Goal: Task Accomplishment & Management: Complete application form

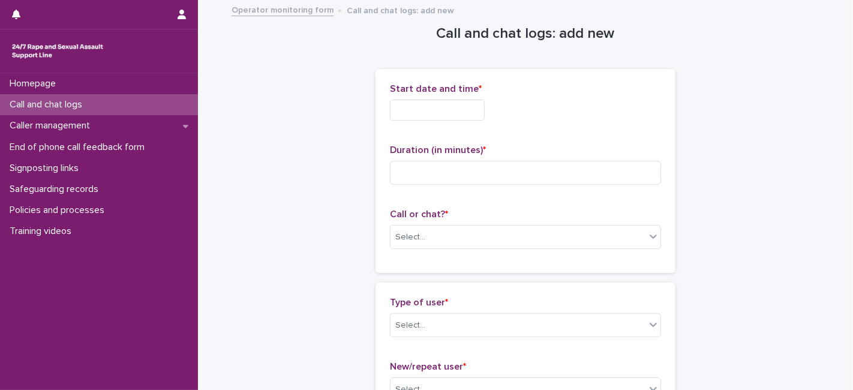
click at [420, 114] on input "text" at bounding box center [437, 110] width 95 height 21
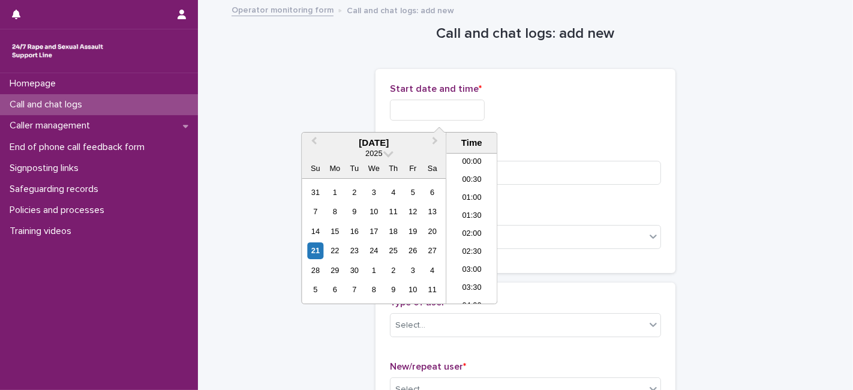
scroll to position [600, 0]
click at [469, 207] on li "18:00" at bounding box center [471, 210] width 51 height 18
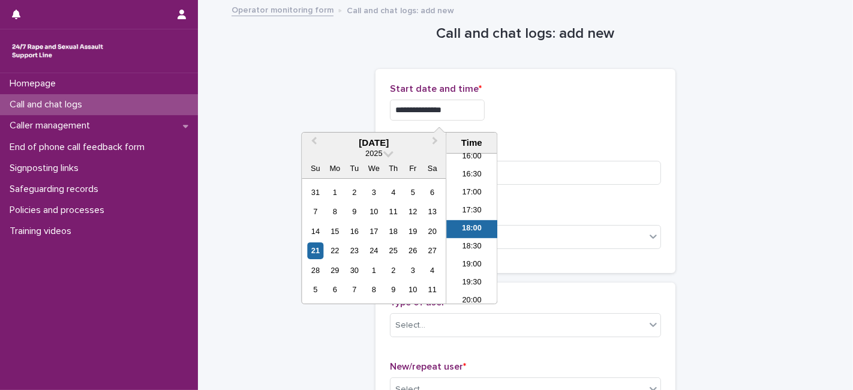
drag, startPoint x: 453, startPoint y: 110, endPoint x: 442, endPoint y: 107, distance: 11.8
click at [442, 107] on input "**********" at bounding box center [437, 110] width 95 height 21
type input "**********"
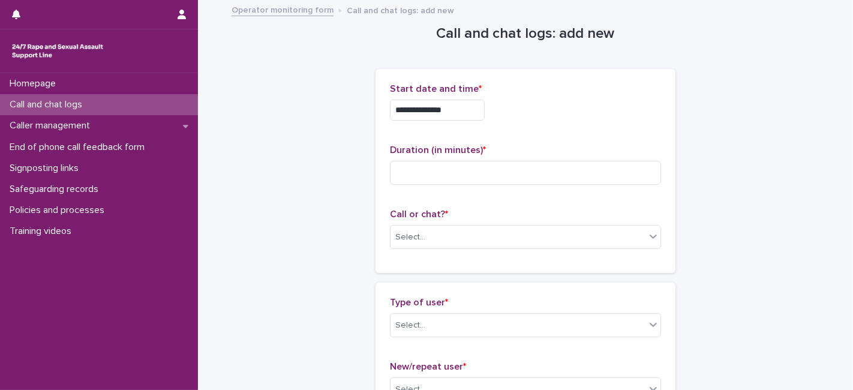
click at [504, 139] on div "**********" at bounding box center [525, 170] width 271 height 175
click at [400, 175] on input at bounding box center [525, 173] width 271 height 24
type input "**"
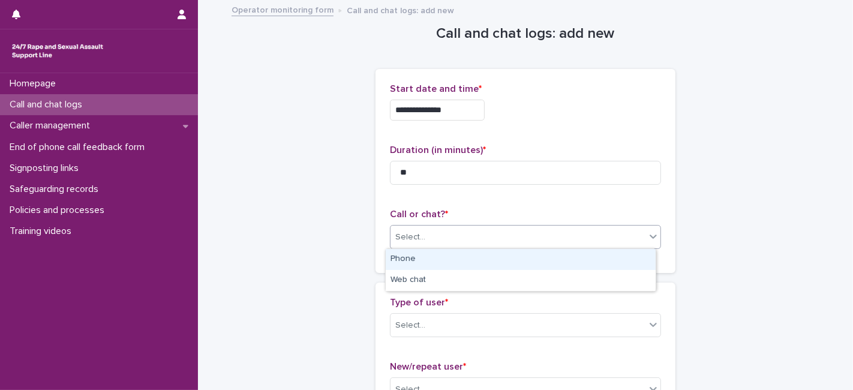
click at [404, 234] on div "Select..." at bounding box center [410, 237] width 30 height 13
click at [404, 262] on div "Phone" at bounding box center [521, 259] width 270 height 21
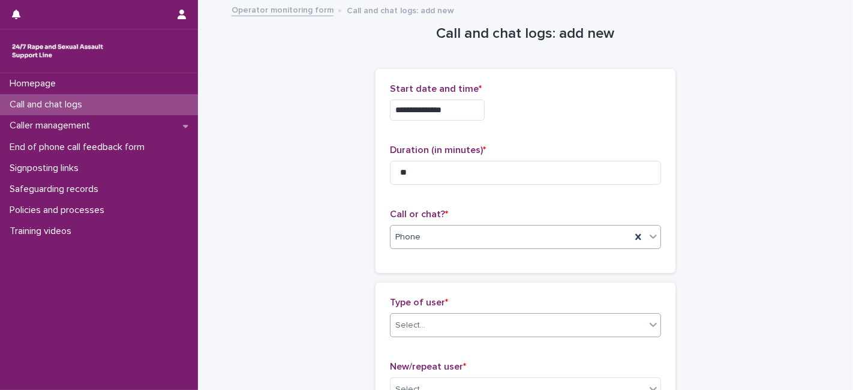
click at [403, 326] on div "Select..." at bounding box center [410, 325] width 30 height 13
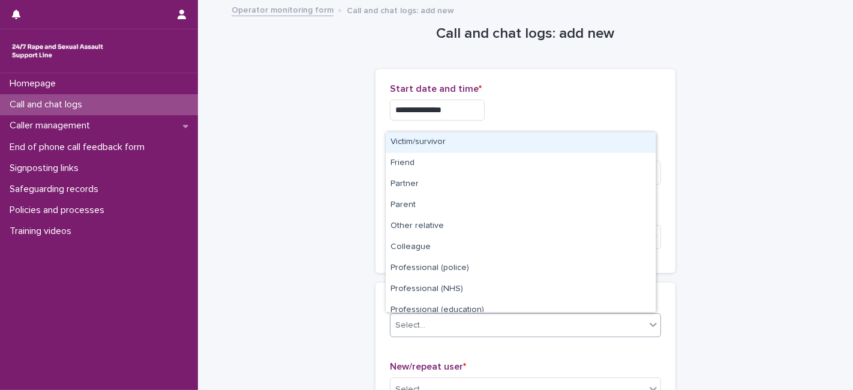
click at [428, 141] on div "Victim/survivor" at bounding box center [521, 142] width 270 height 21
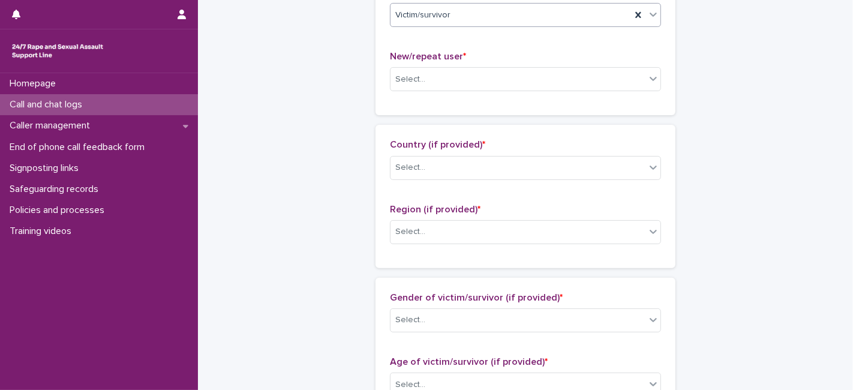
scroll to position [327, 0]
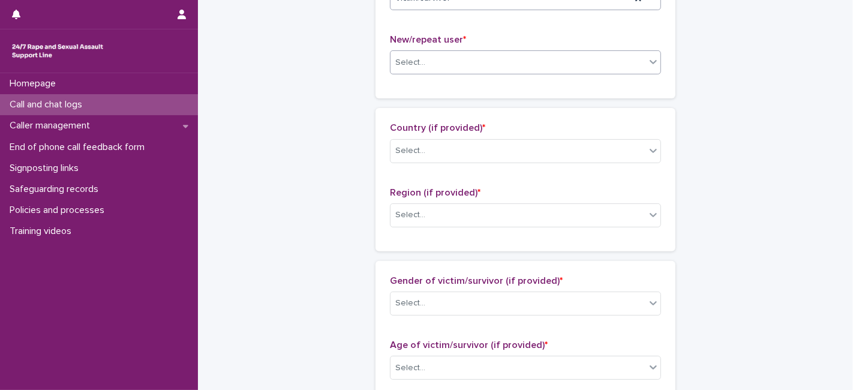
click at [417, 62] on div "Select..." at bounding box center [410, 62] width 30 height 13
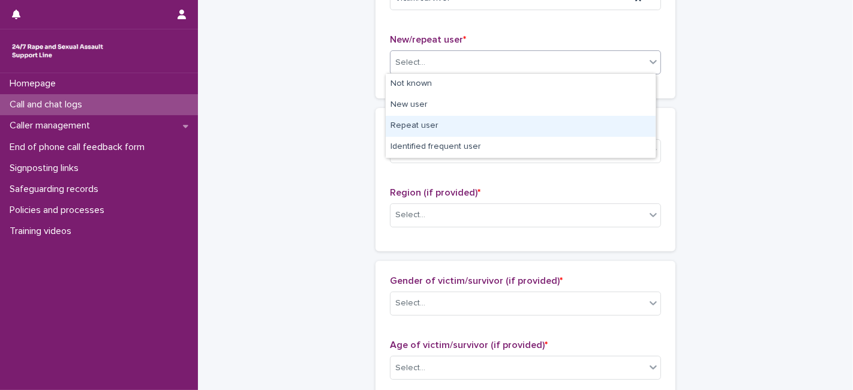
click at [417, 128] on div "Repeat user" at bounding box center [521, 126] width 270 height 21
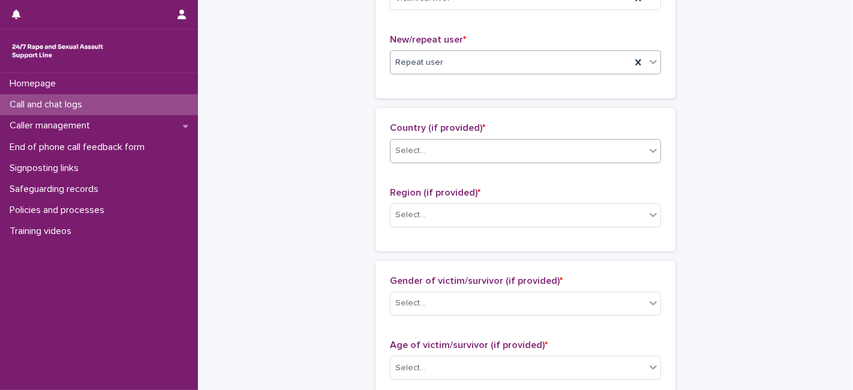
click at [413, 151] on div "Select..." at bounding box center [410, 150] width 30 height 13
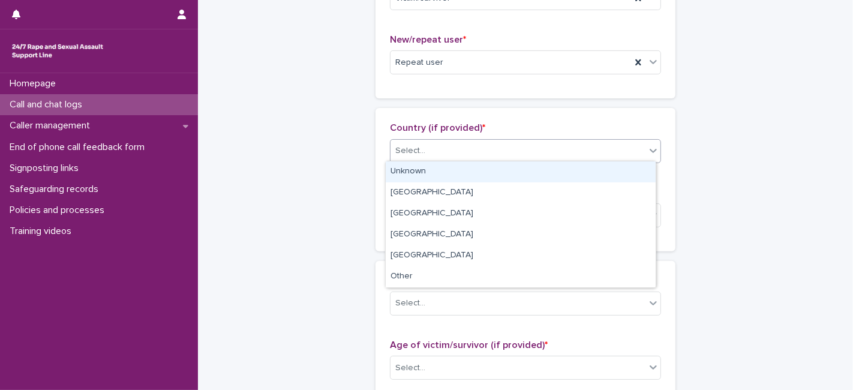
click at [413, 174] on div "Unknown" at bounding box center [521, 171] width 270 height 21
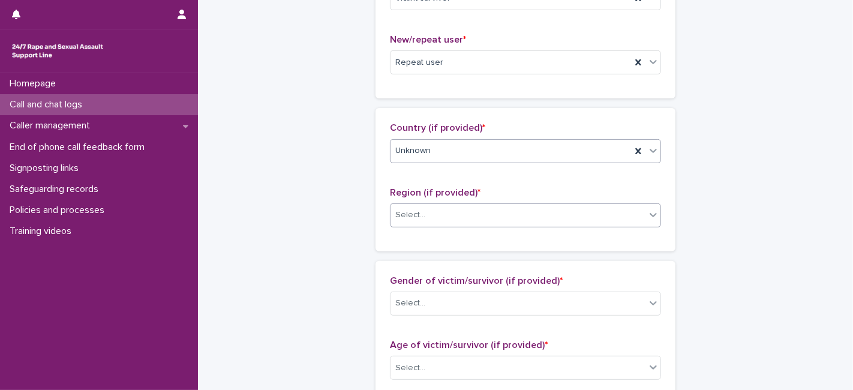
click at [407, 220] on div "Select..." at bounding box center [517, 215] width 255 height 20
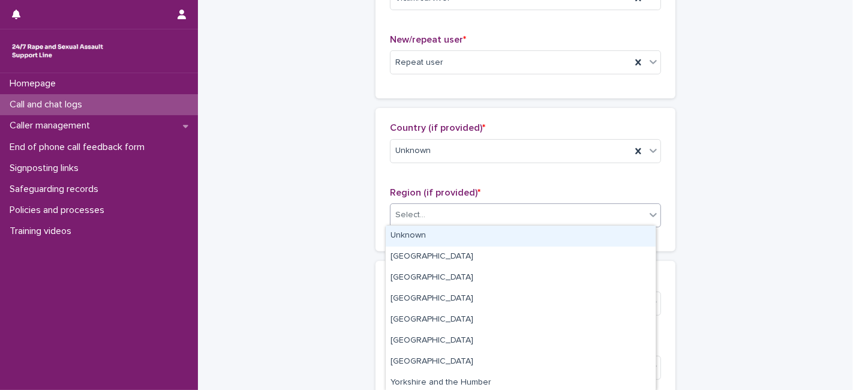
click at [407, 237] on div "Unknown" at bounding box center [521, 235] width 270 height 21
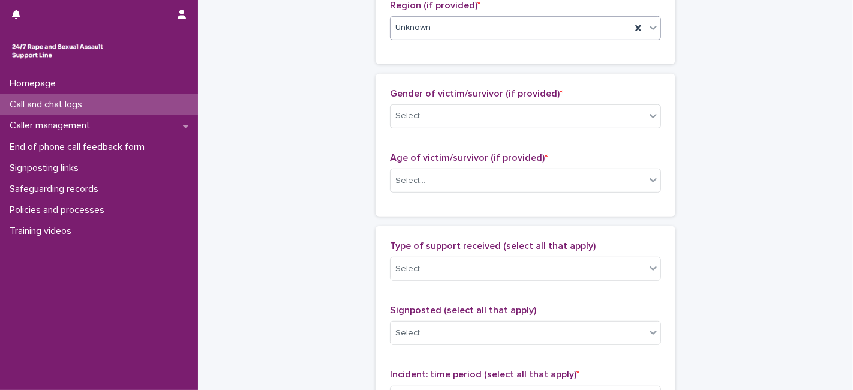
scroll to position [520, 0]
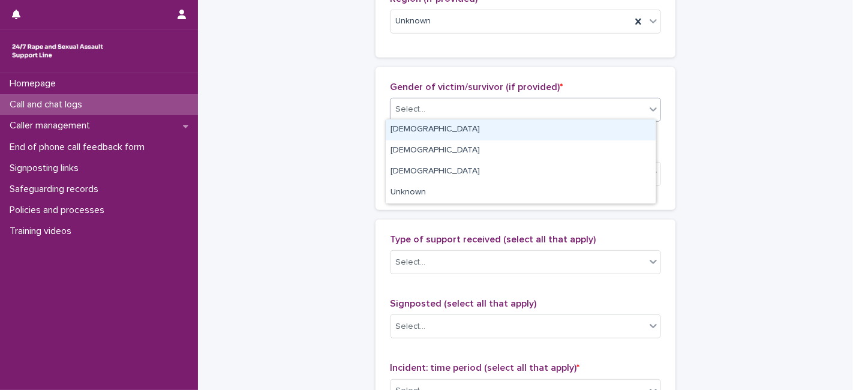
click at [465, 100] on div "Select..." at bounding box center [517, 110] width 255 height 20
click at [430, 129] on div "[DEMOGRAPHIC_DATA]" at bounding box center [521, 129] width 270 height 21
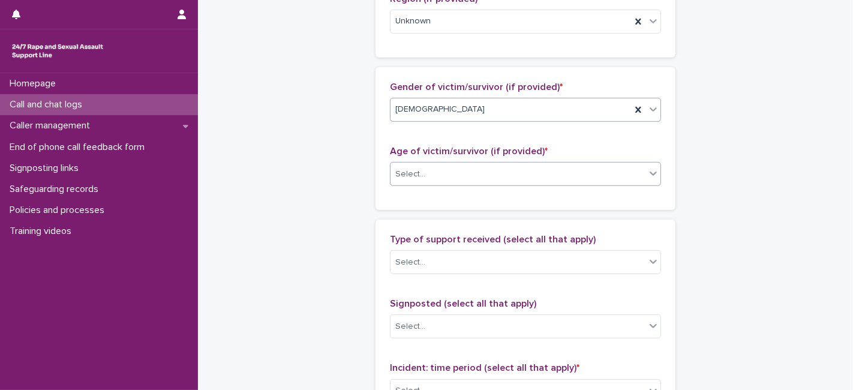
click at [413, 174] on div "Select..." at bounding box center [410, 174] width 30 height 13
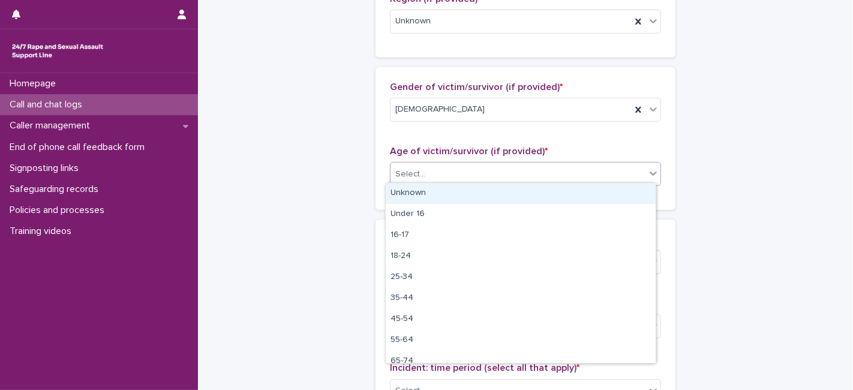
click at [413, 191] on div "Unknown" at bounding box center [521, 193] width 270 height 21
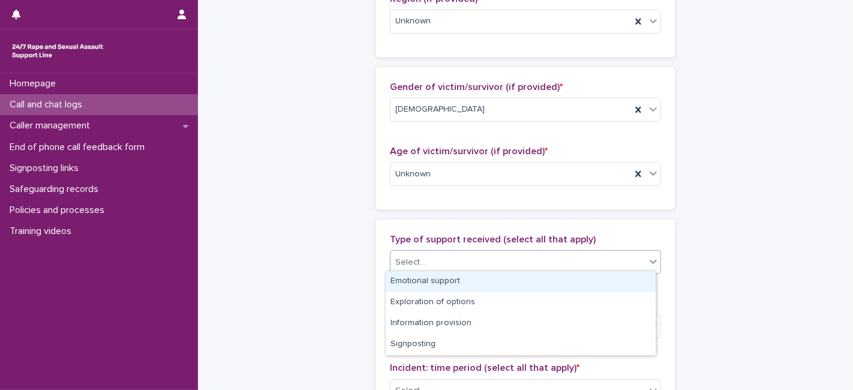
click at [416, 261] on div "Select..." at bounding box center [410, 262] width 30 height 13
click at [420, 281] on div "Emotional support" at bounding box center [521, 281] width 270 height 21
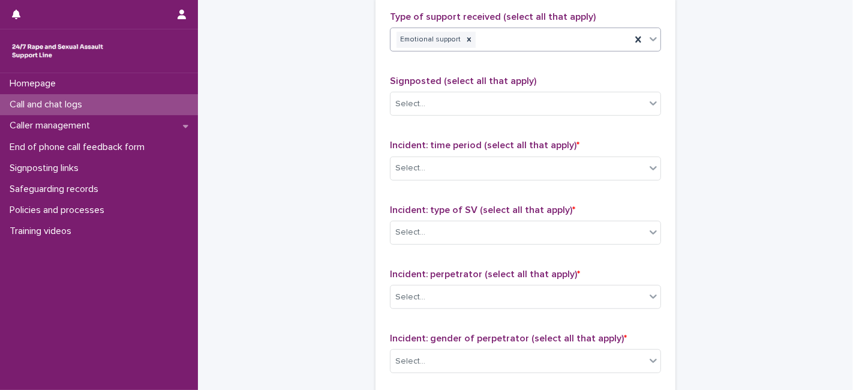
scroll to position [746, 0]
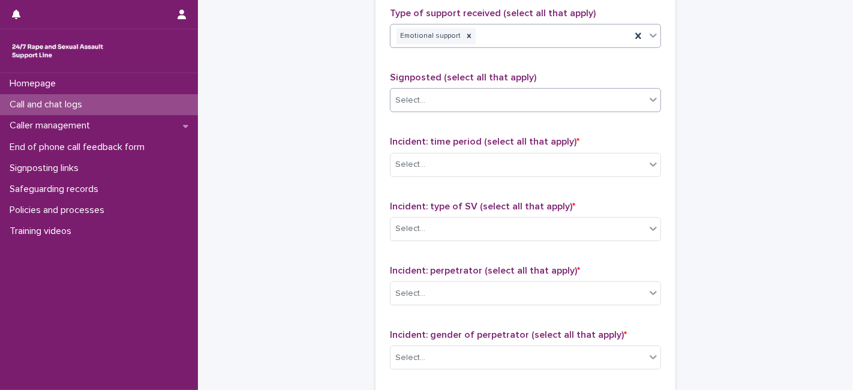
click at [400, 99] on div "Select..." at bounding box center [410, 100] width 30 height 13
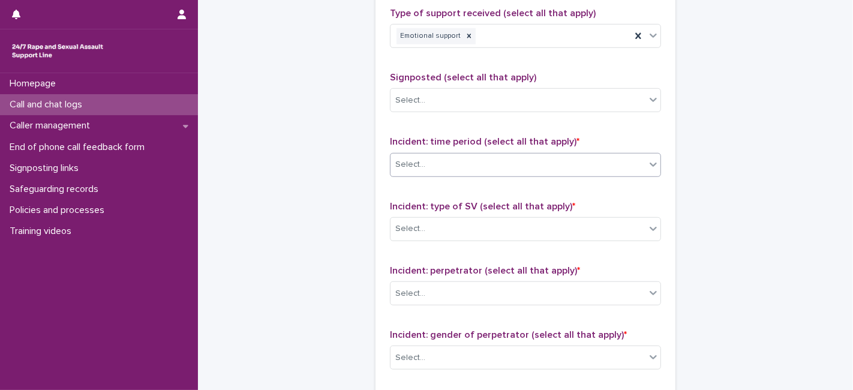
click at [413, 168] on div "Select..." at bounding box center [517, 165] width 255 height 20
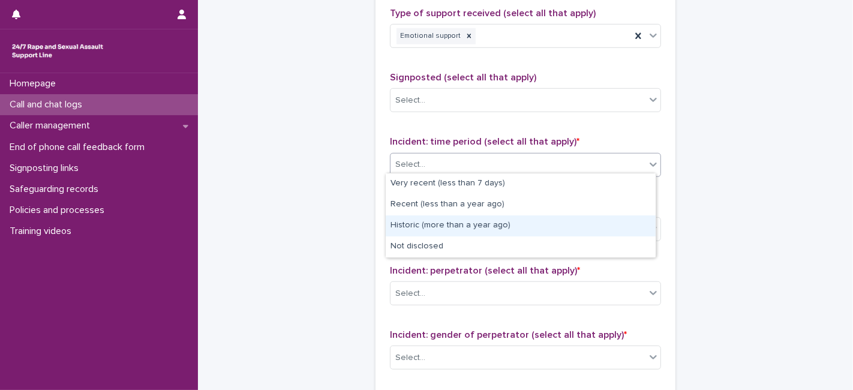
click at [417, 231] on div "Historic (more than a year ago)" at bounding box center [521, 225] width 270 height 21
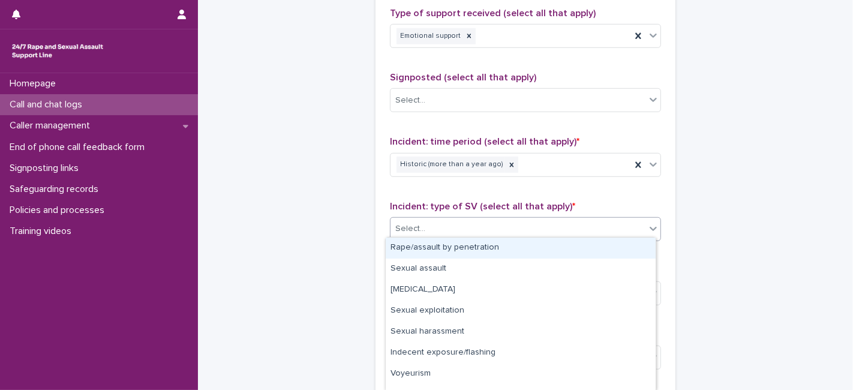
click at [417, 231] on div "Select..." at bounding box center [517, 229] width 255 height 20
click at [423, 241] on div "Rape/assault by penetration" at bounding box center [521, 247] width 270 height 21
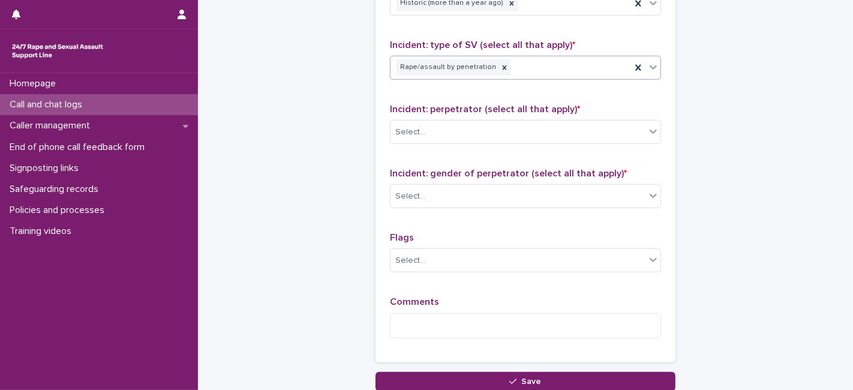
scroll to position [920, 0]
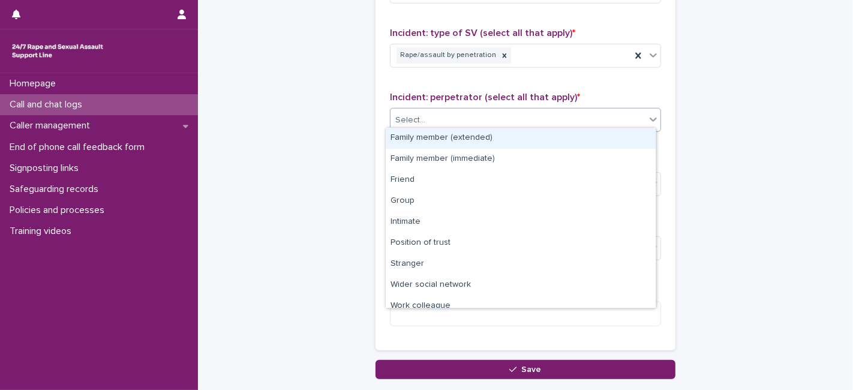
click at [454, 115] on div "Select..." at bounding box center [517, 120] width 255 height 20
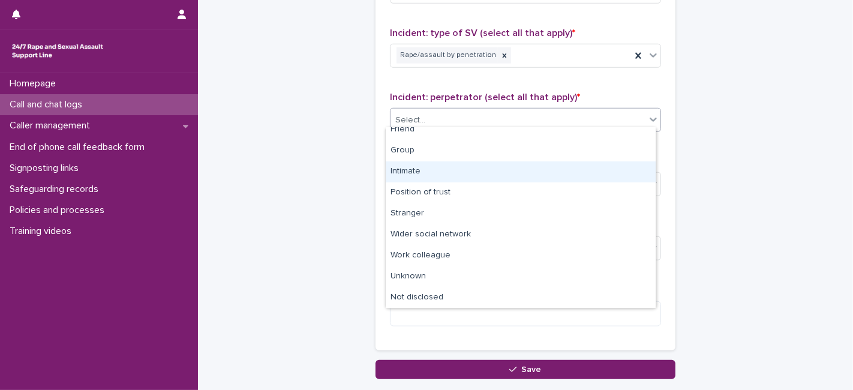
scroll to position [51, 0]
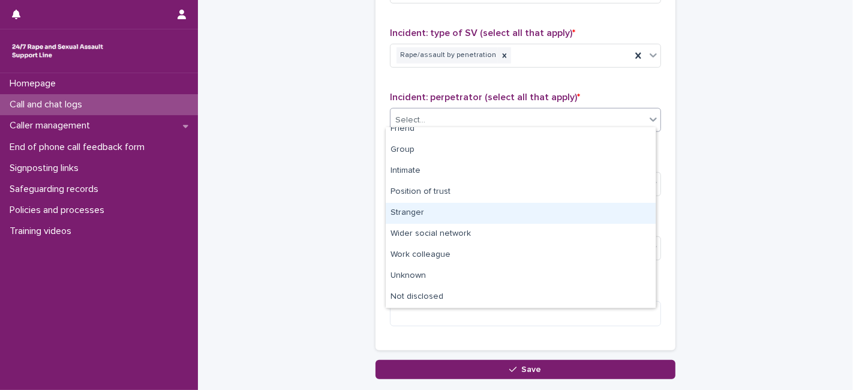
click at [415, 206] on div "Stranger" at bounding box center [521, 213] width 270 height 21
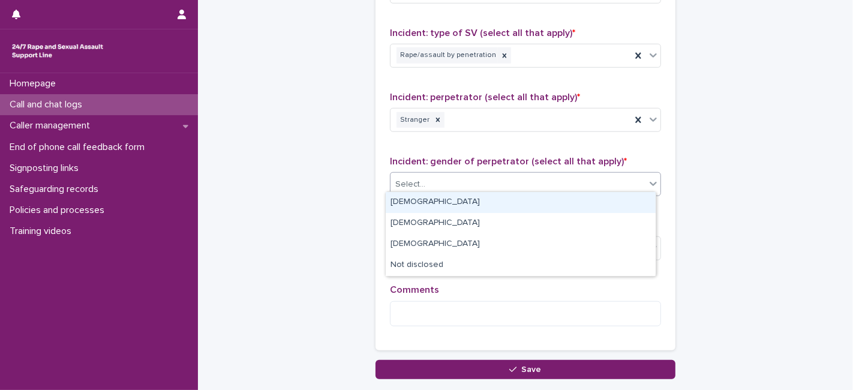
click at [417, 180] on div "Select..." at bounding box center [410, 184] width 30 height 13
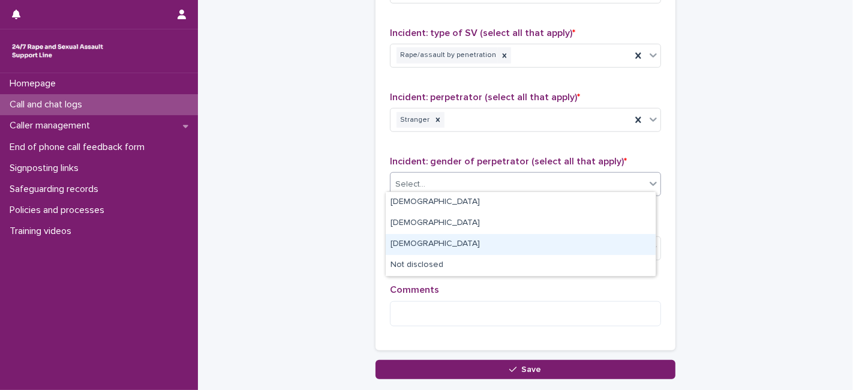
click at [417, 242] on div "[DEMOGRAPHIC_DATA]" at bounding box center [521, 244] width 270 height 21
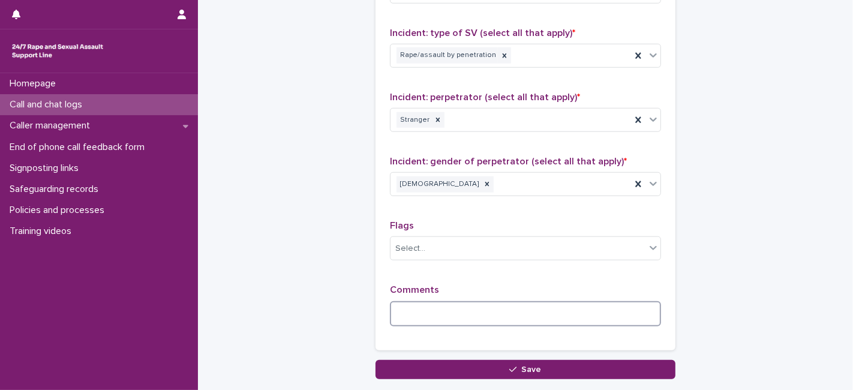
click at [416, 314] on textarea at bounding box center [525, 313] width 271 height 25
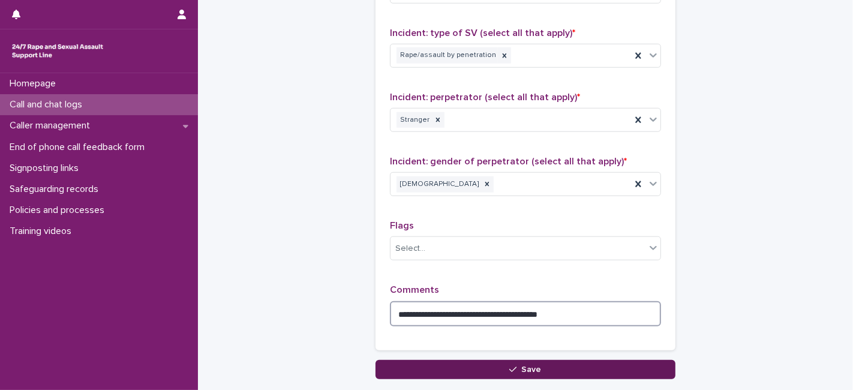
type textarea "**********"
click at [508, 366] on button "Save" at bounding box center [525, 369] width 300 height 19
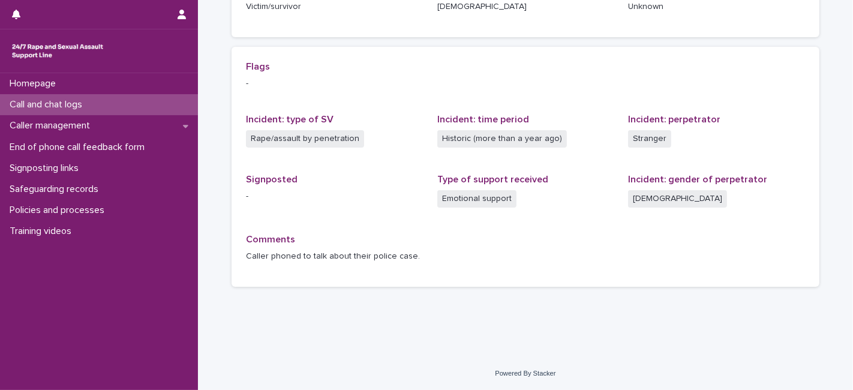
scroll to position [246, 0]
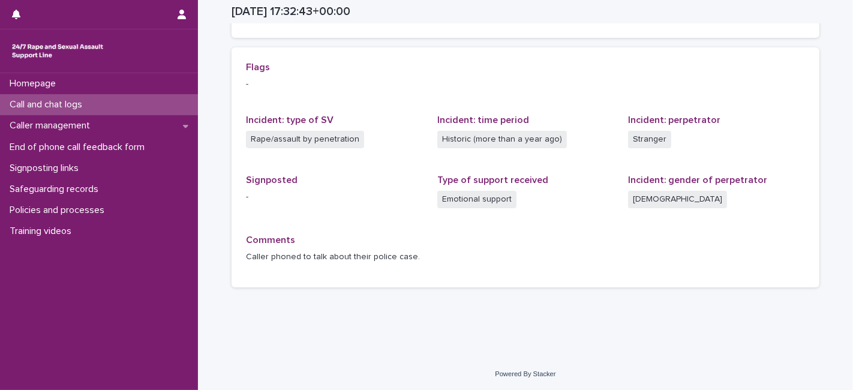
click at [455, 54] on div "Flags - Incident: type of SV Rape/assault by penetration Incident: time period …" at bounding box center [525, 167] width 588 height 240
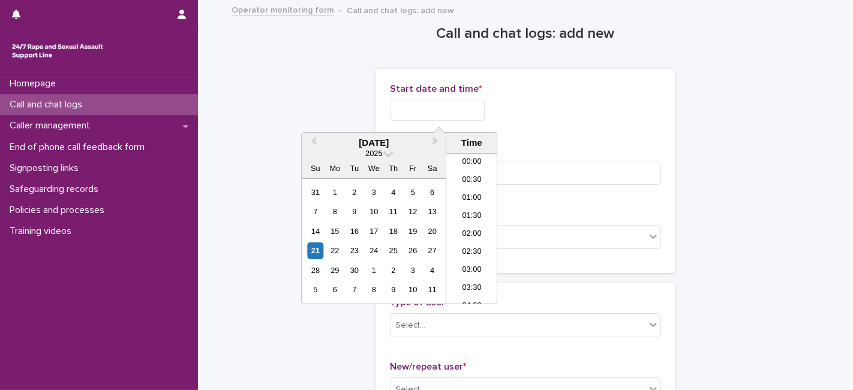
click at [406, 103] on input "text" at bounding box center [437, 110] width 95 height 21
click at [466, 204] on li "18:30" at bounding box center [471, 211] width 51 height 18
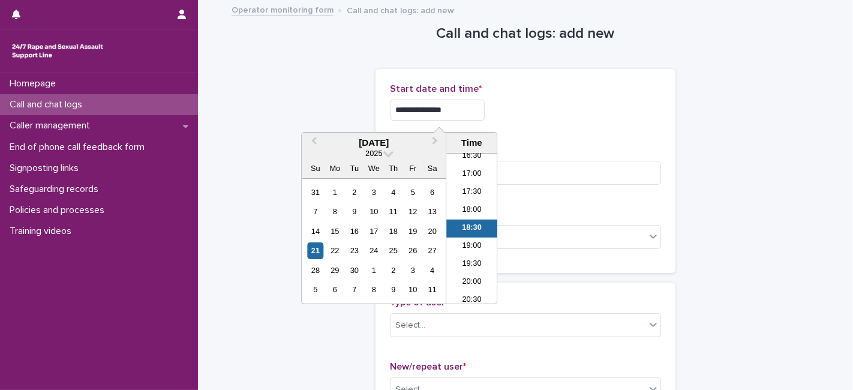
drag, startPoint x: 451, startPoint y: 112, endPoint x: 444, endPoint y: 108, distance: 7.8
click at [444, 108] on input "**********" at bounding box center [437, 110] width 95 height 21
type input "**********"
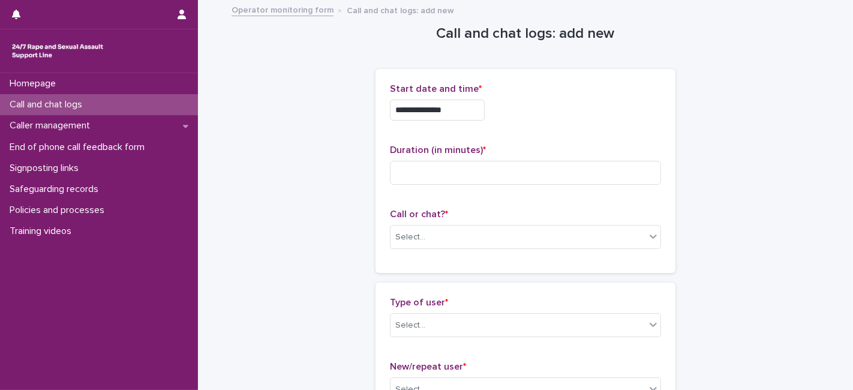
click at [520, 113] on div "**********" at bounding box center [525, 110] width 271 height 21
click at [402, 177] on input at bounding box center [525, 173] width 271 height 24
type input "**"
click at [406, 234] on div "Select..." at bounding box center [410, 237] width 30 height 13
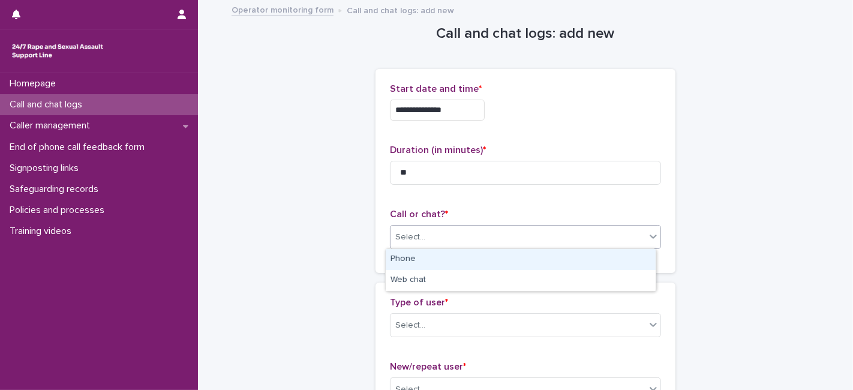
click at [405, 251] on div "Phone" at bounding box center [521, 259] width 270 height 21
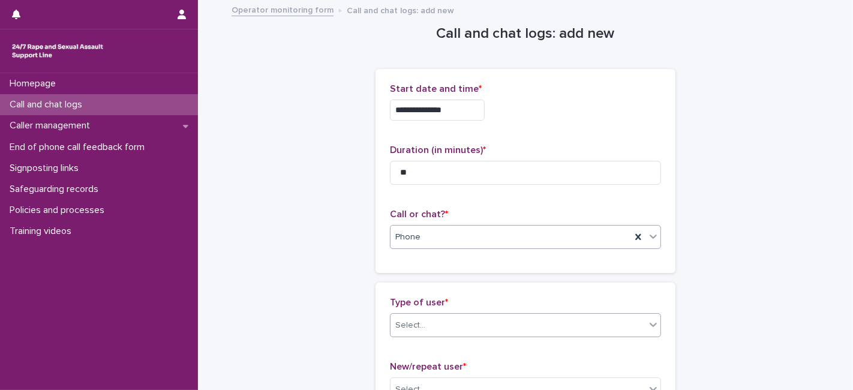
click at [402, 325] on div "Select..." at bounding box center [410, 325] width 30 height 13
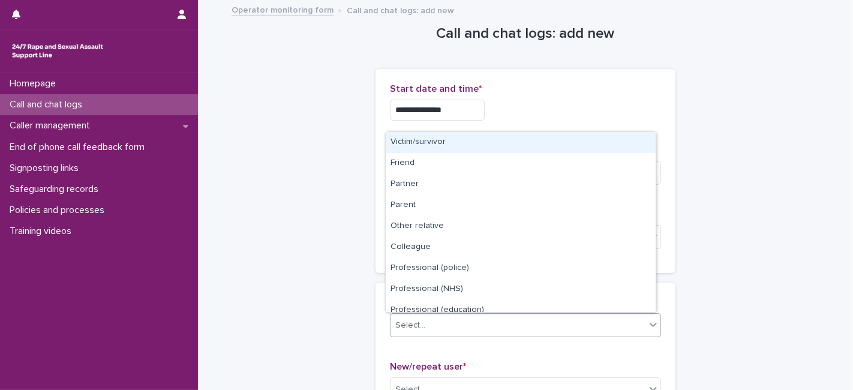
click at [430, 141] on div "Victim/survivor" at bounding box center [521, 142] width 270 height 21
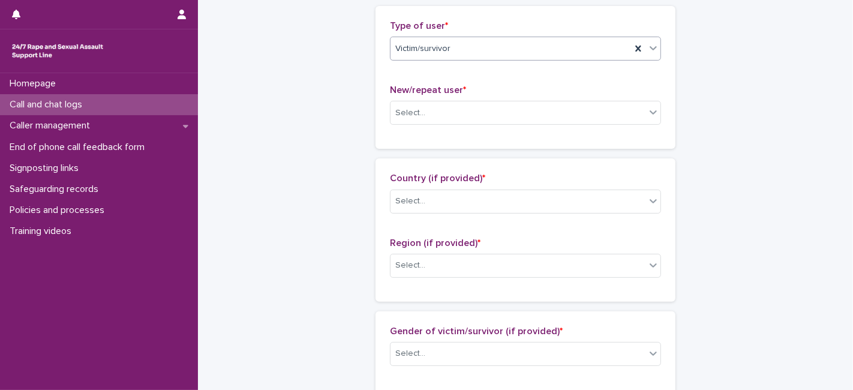
scroll to position [282, 0]
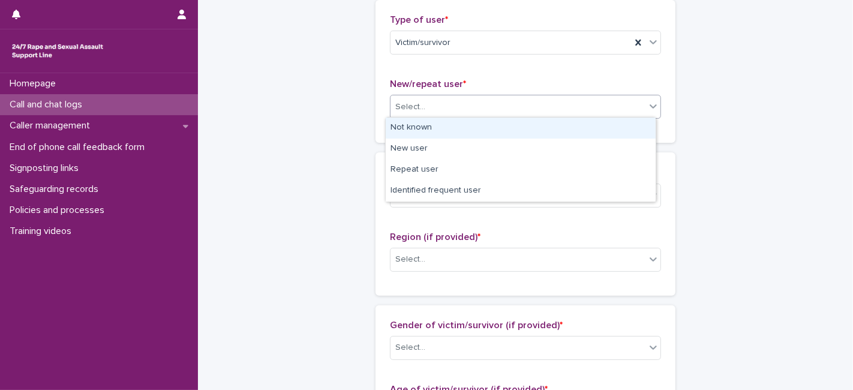
click at [396, 110] on div "Select..." at bounding box center [410, 107] width 30 height 13
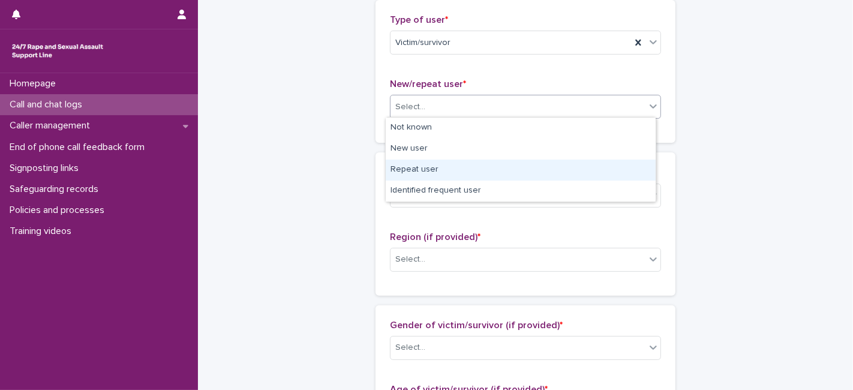
click at [413, 170] on div "Repeat user" at bounding box center [521, 169] width 270 height 21
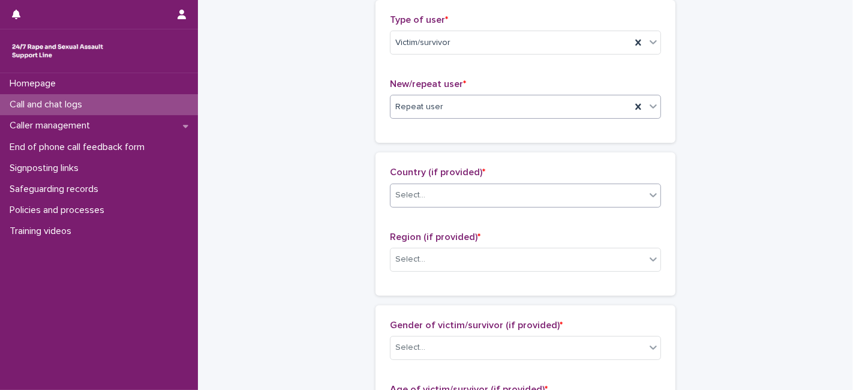
click at [408, 203] on div "Select..." at bounding box center [517, 195] width 255 height 20
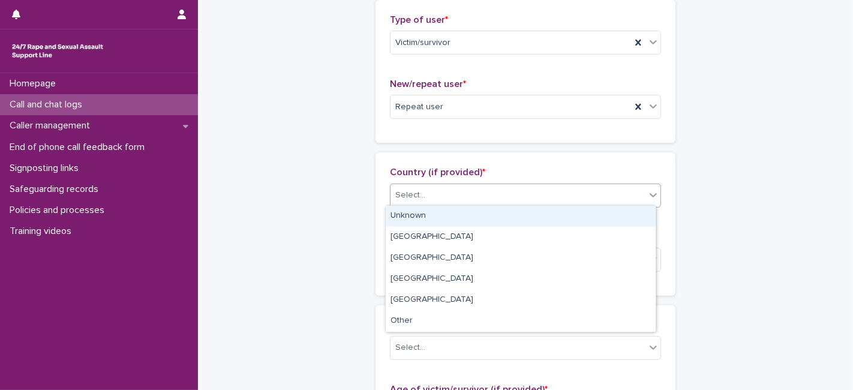
click at [413, 213] on div "Unknown" at bounding box center [521, 216] width 270 height 21
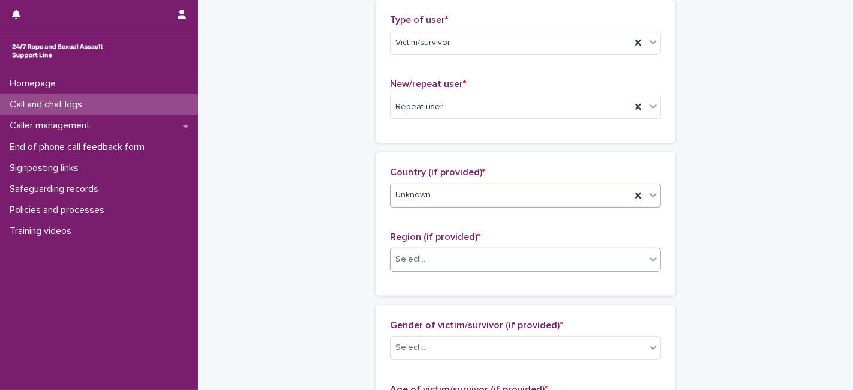
click at [413, 253] on div "Select..." at bounding box center [410, 259] width 30 height 13
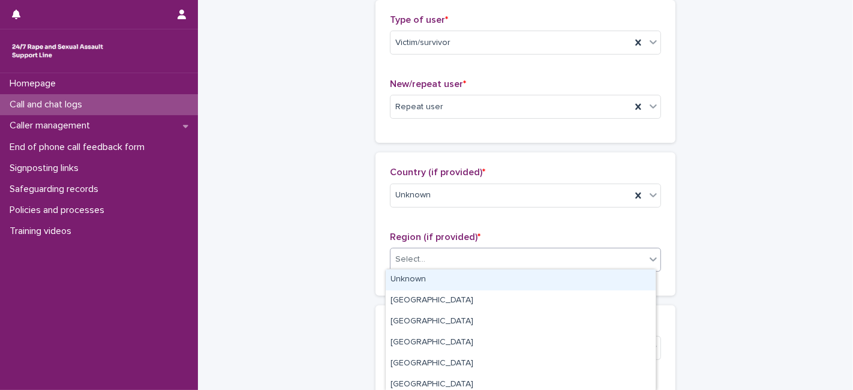
click at [413, 283] on div "Unknown" at bounding box center [521, 279] width 270 height 21
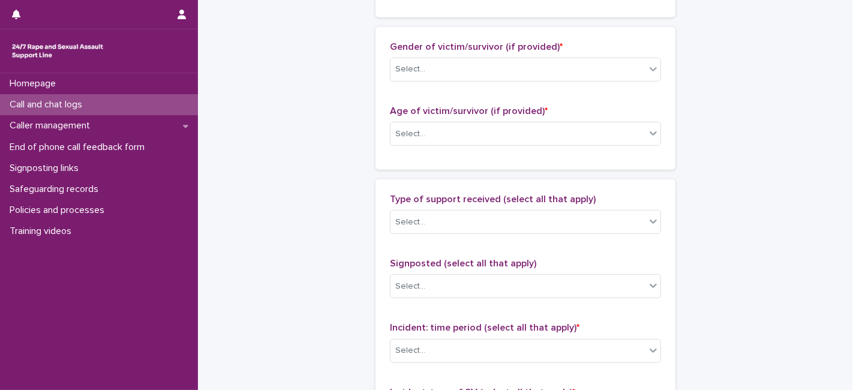
scroll to position [564, 0]
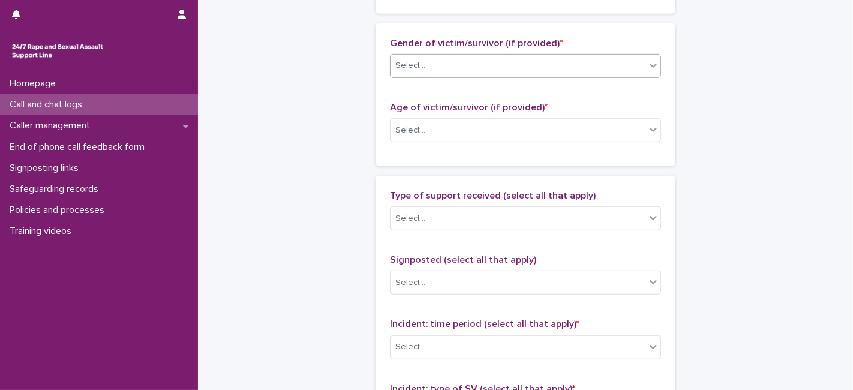
click at [406, 68] on div "Select..." at bounding box center [410, 65] width 30 height 13
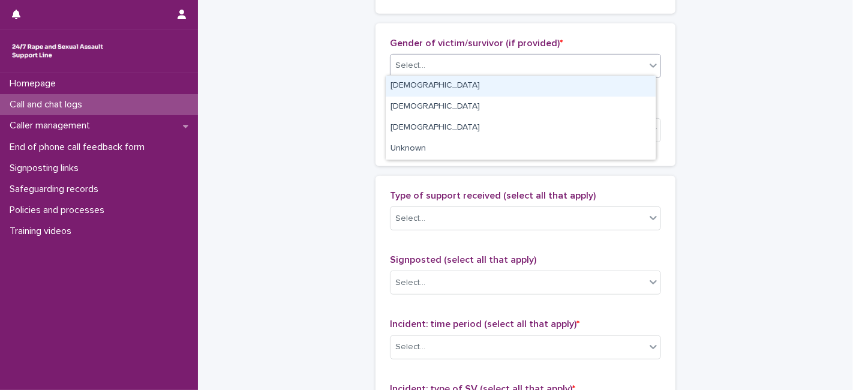
click at [408, 81] on div "[DEMOGRAPHIC_DATA]" at bounding box center [521, 86] width 270 height 21
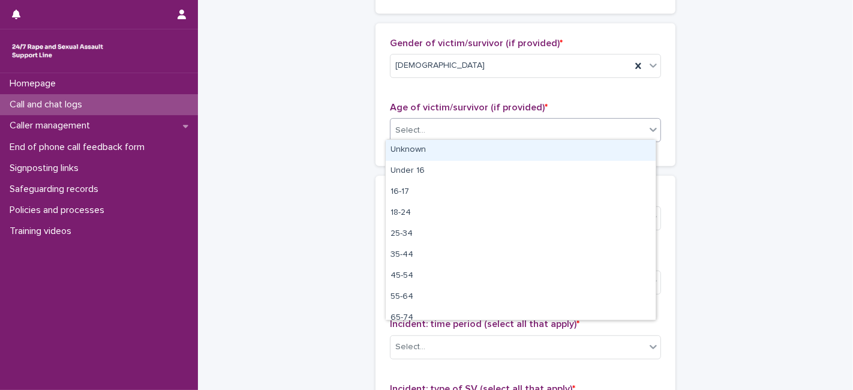
click at [411, 136] on div "Select..." at bounding box center [517, 131] width 255 height 20
click at [414, 153] on div "Unknown" at bounding box center [521, 150] width 270 height 21
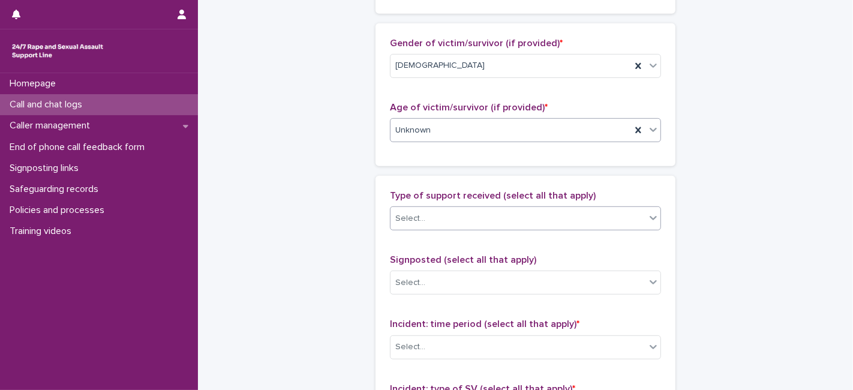
click at [426, 216] on input "text" at bounding box center [426, 218] width 1 height 10
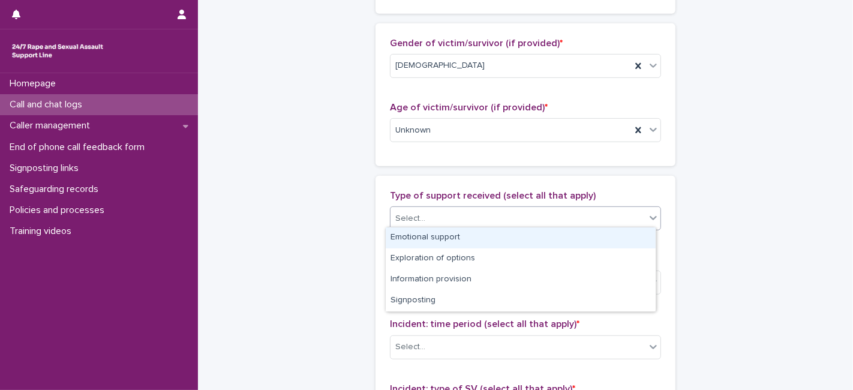
click at [419, 239] on div "Emotional support" at bounding box center [521, 237] width 270 height 21
click at [492, 210] on div "Emotional support" at bounding box center [510, 218] width 240 height 21
click at [442, 242] on div "Exploration of options" at bounding box center [521, 237] width 270 height 21
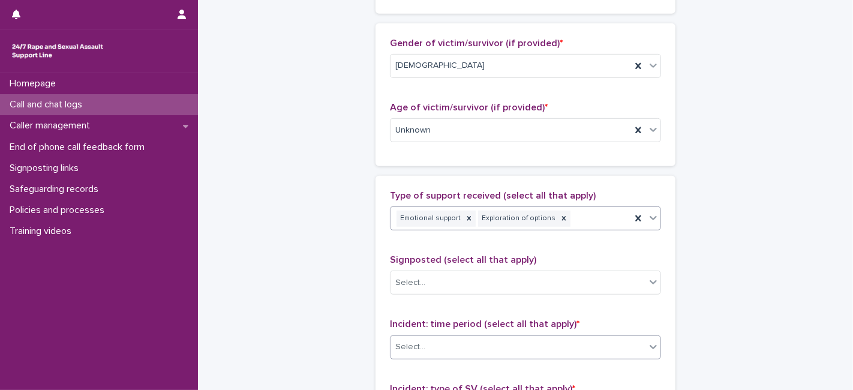
click at [406, 342] on div "Select..." at bounding box center [410, 347] width 30 height 13
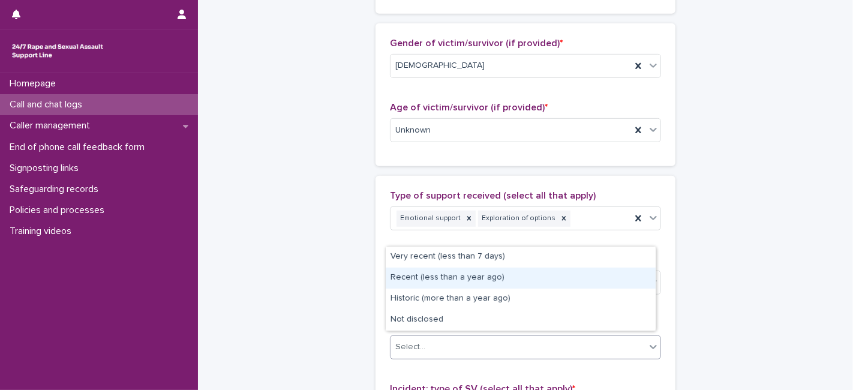
click at [447, 279] on div "Recent (less than a year ago)" at bounding box center [521, 277] width 270 height 21
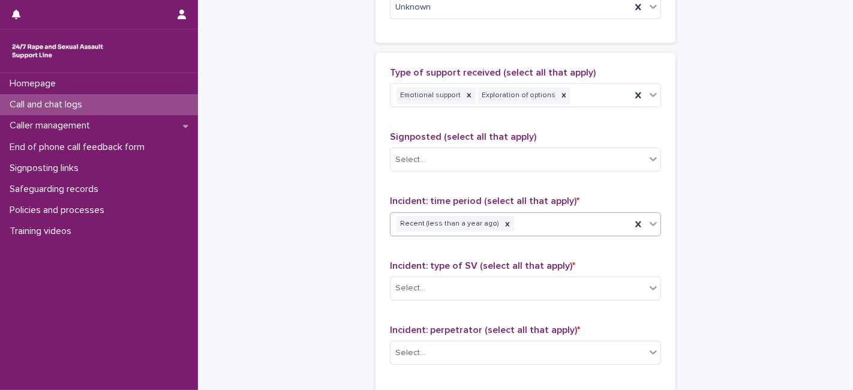
scroll to position [696, 0]
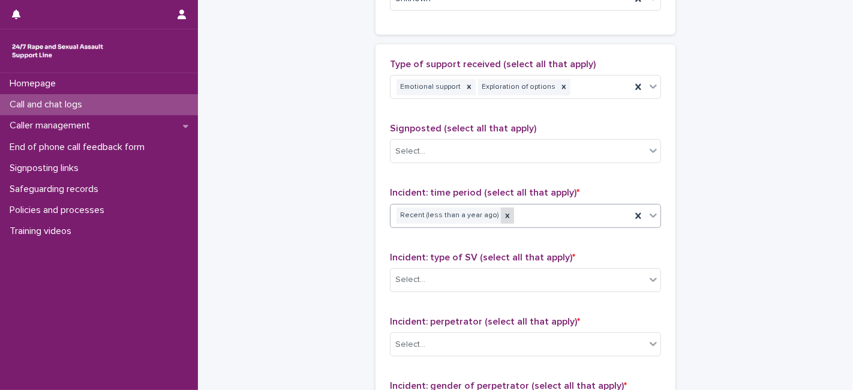
click at [505, 213] on icon at bounding box center [507, 215] width 4 height 4
click at [407, 209] on div "Select..." at bounding box center [410, 215] width 30 height 13
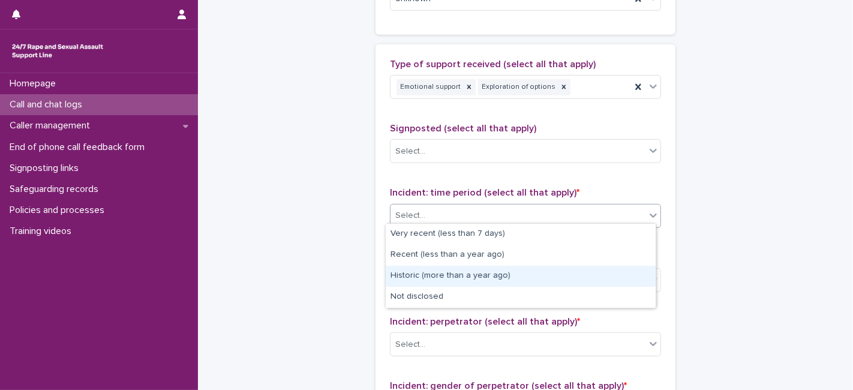
click at [423, 278] on div "Historic (more than a year ago)" at bounding box center [521, 276] width 270 height 21
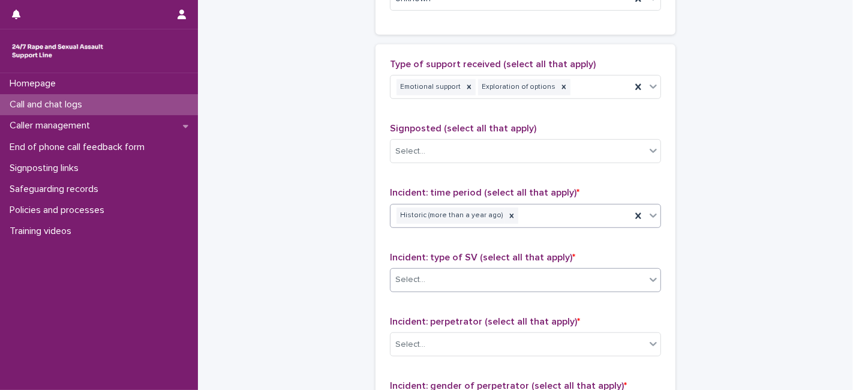
click at [426, 275] on input "text" at bounding box center [426, 280] width 1 height 10
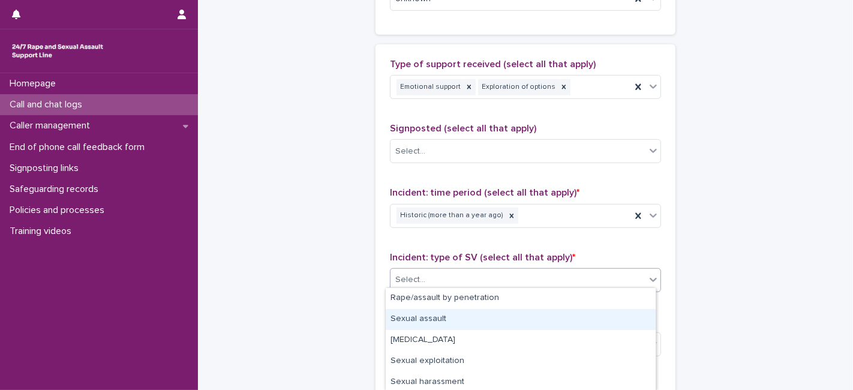
scroll to position [107, 0]
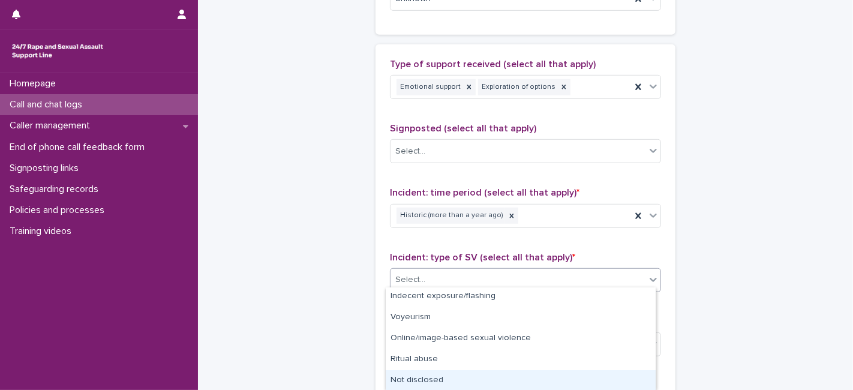
click at [413, 366] on div "Not disclosed" at bounding box center [521, 380] width 270 height 21
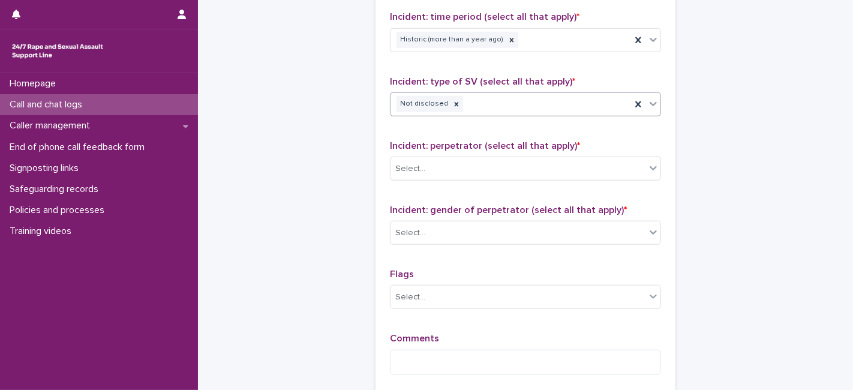
scroll to position [883, 0]
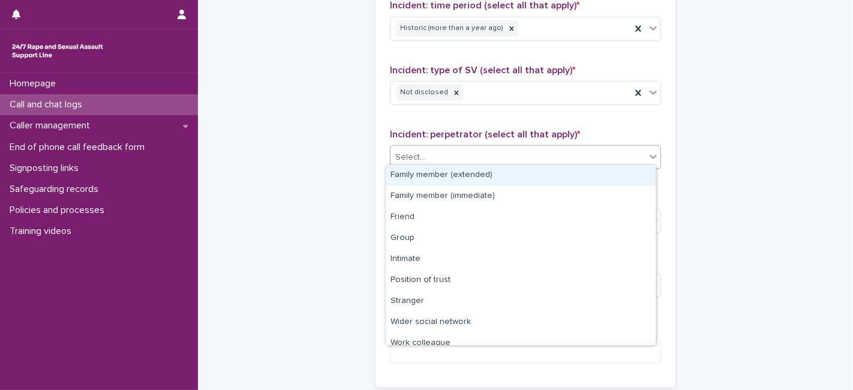
click at [396, 151] on div "Select..." at bounding box center [410, 157] width 30 height 13
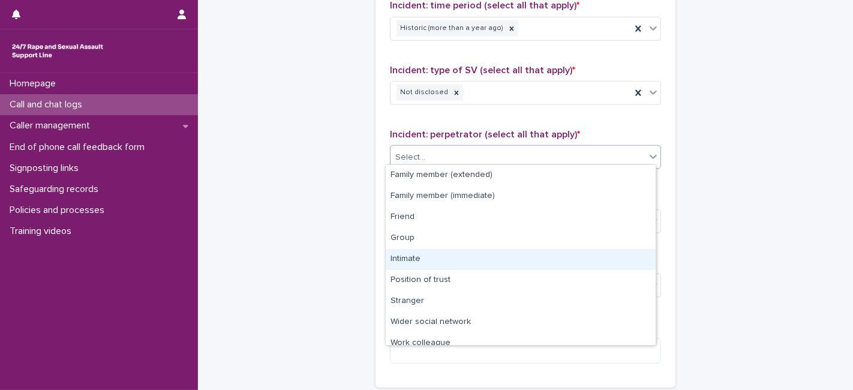
click at [401, 257] on div "Intimate" at bounding box center [521, 259] width 270 height 21
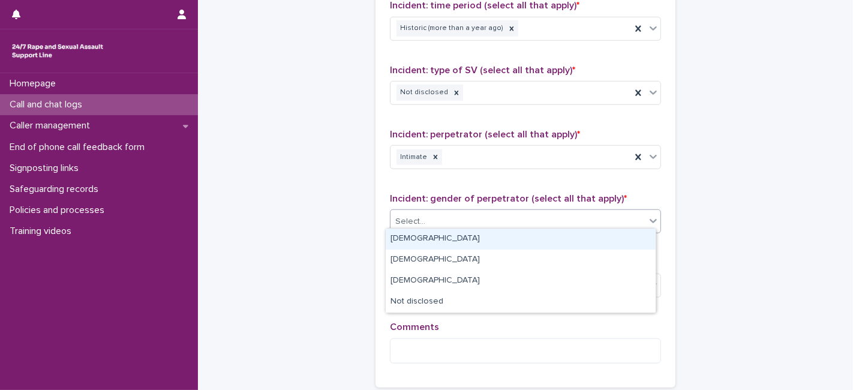
click at [427, 212] on div "Select..." at bounding box center [517, 222] width 255 height 20
click at [417, 237] on div "[DEMOGRAPHIC_DATA]" at bounding box center [521, 238] width 270 height 21
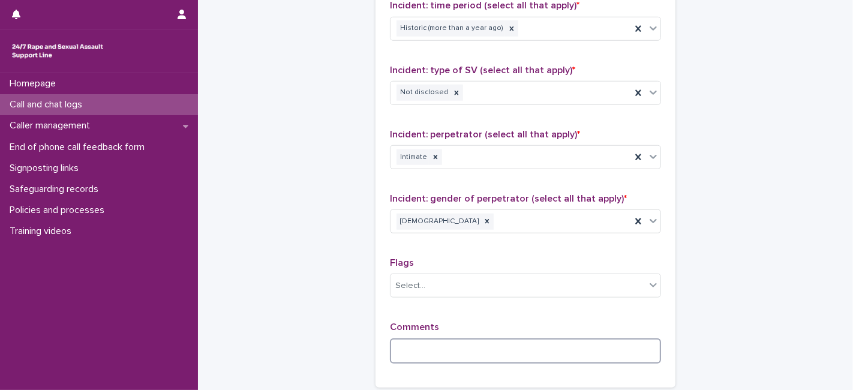
click at [401, 351] on textarea at bounding box center [525, 350] width 271 height 25
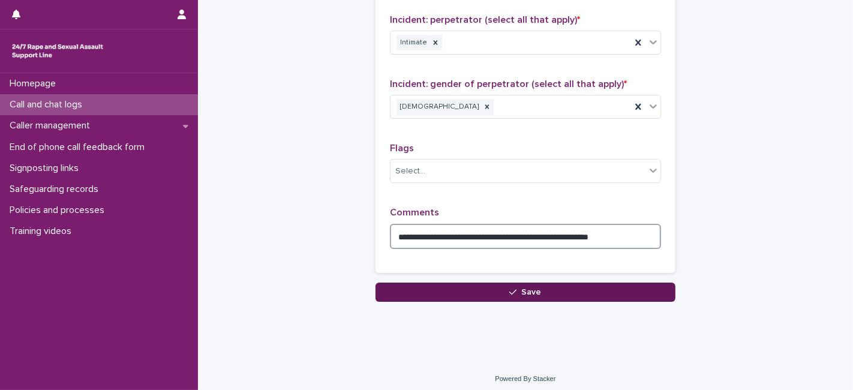
type textarea "**********"
click at [534, 288] on span "Save" at bounding box center [532, 292] width 20 height 8
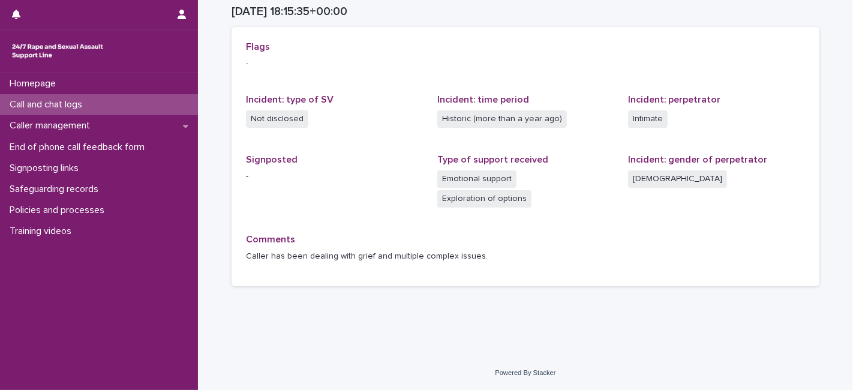
scroll to position [246, 0]
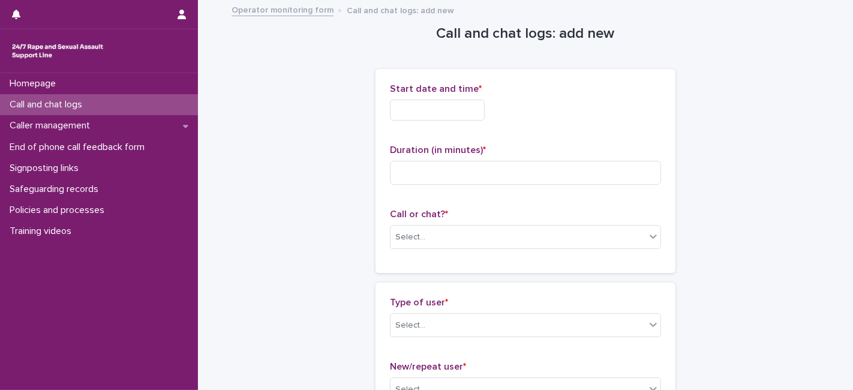
click at [420, 113] on input "text" at bounding box center [437, 110] width 95 height 21
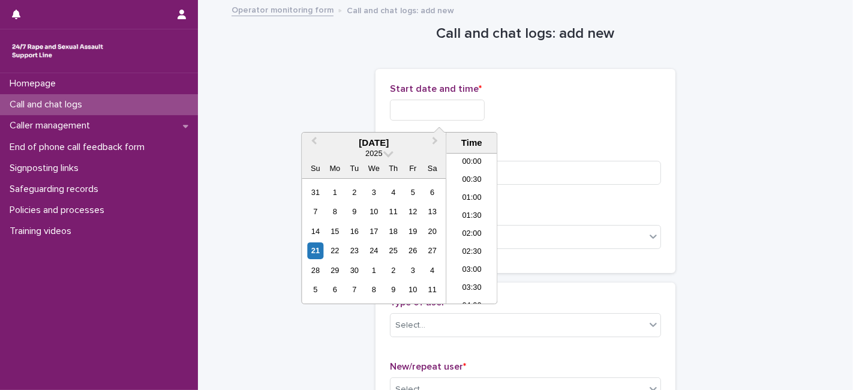
scroll to position [636, 0]
click at [469, 189] on li "18:30" at bounding box center [471, 192] width 51 height 18
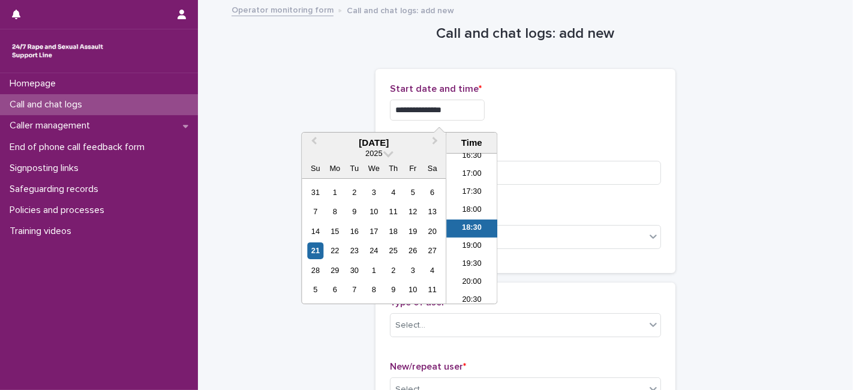
drag, startPoint x: 453, startPoint y: 109, endPoint x: 446, endPoint y: 109, distance: 7.2
click at [446, 109] on input "**********" at bounding box center [437, 110] width 95 height 21
type input "**********"
click at [524, 121] on div "**********" at bounding box center [525, 106] width 271 height 47
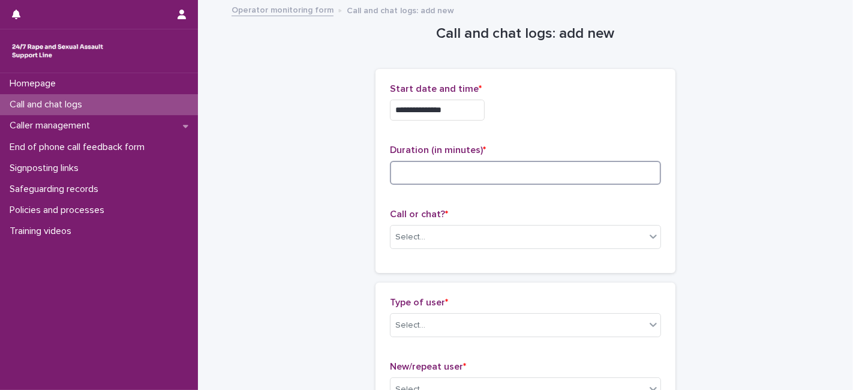
click at [402, 167] on input at bounding box center [525, 173] width 271 height 24
type input "**"
click at [411, 238] on div "Select..." at bounding box center [410, 237] width 30 height 13
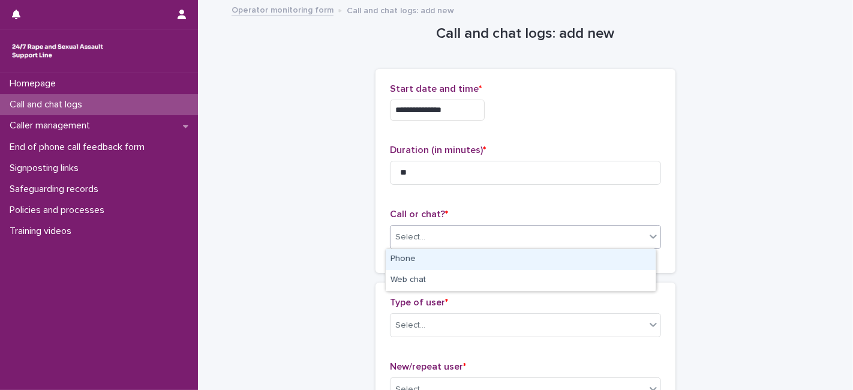
click at [406, 256] on div "Phone" at bounding box center [521, 259] width 270 height 21
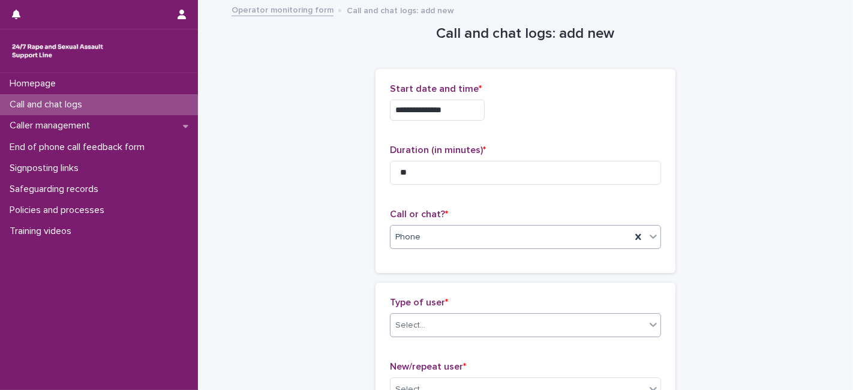
click at [409, 323] on div "Select..." at bounding box center [410, 325] width 30 height 13
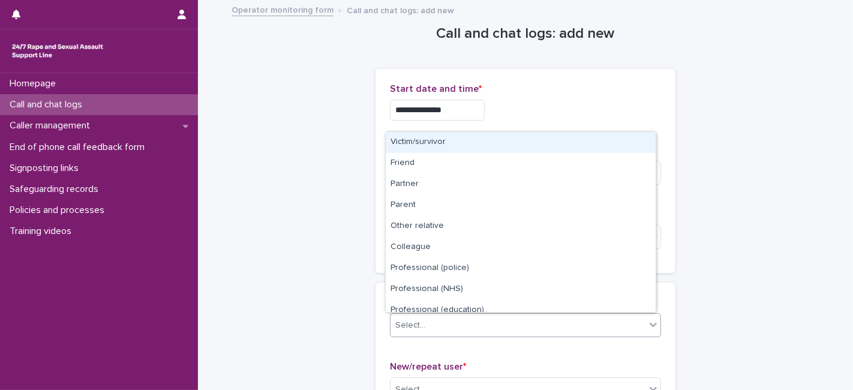
click at [433, 140] on div "Victim/survivor" at bounding box center [521, 142] width 270 height 21
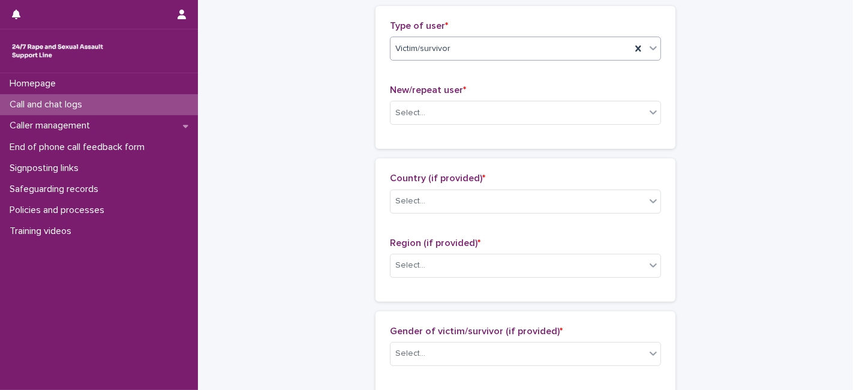
scroll to position [278, 0]
click at [425, 109] on div "Select..." at bounding box center [517, 112] width 255 height 20
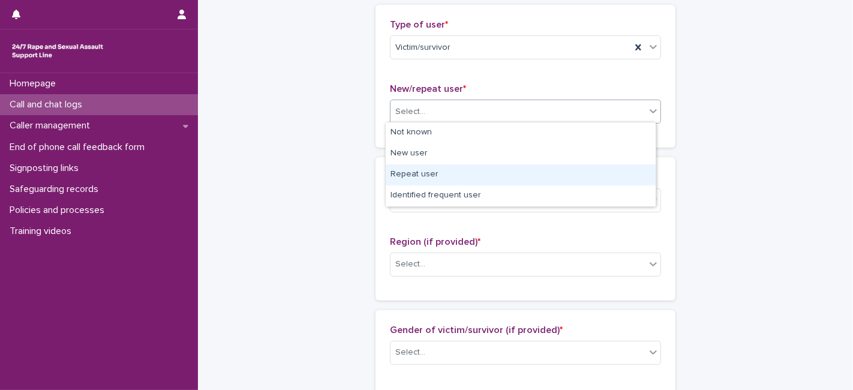
click at [414, 172] on div "Repeat user" at bounding box center [521, 174] width 270 height 21
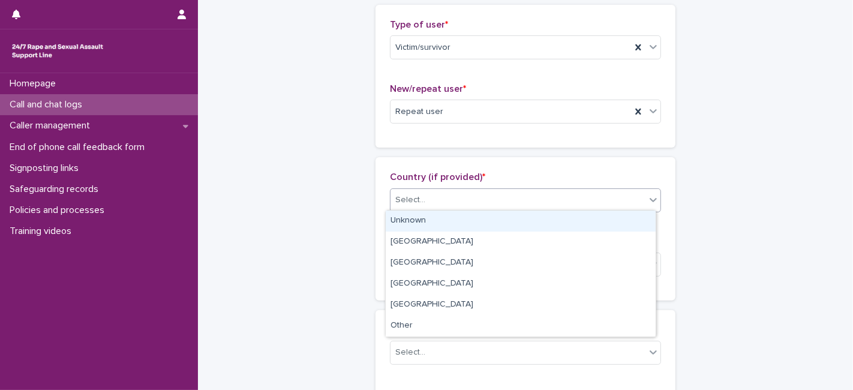
click at [415, 197] on div "Select..." at bounding box center [410, 200] width 30 height 13
click at [411, 225] on div "Unknown" at bounding box center [521, 220] width 270 height 21
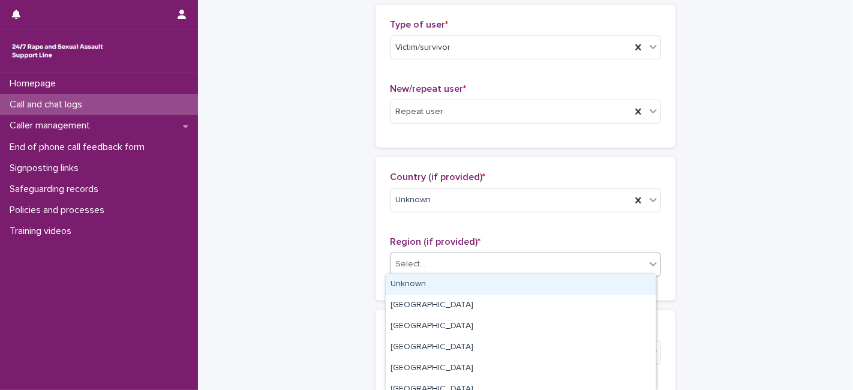
click at [403, 267] on div "Select..." at bounding box center [410, 264] width 30 height 13
click at [407, 283] on div "Unknown" at bounding box center [521, 284] width 270 height 21
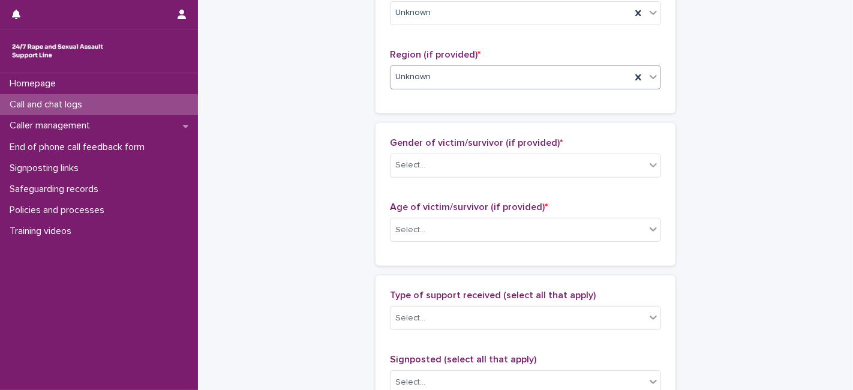
scroll to position [466, 0]
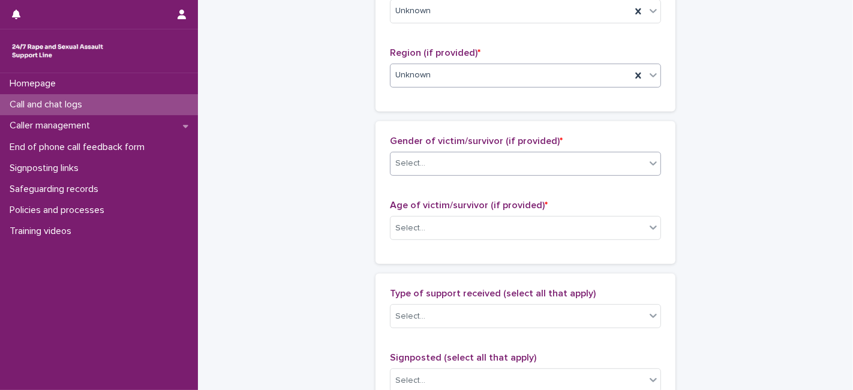
click at [412, 171] on div "Select..." at bounding box center [525, 164] width 271 height 24
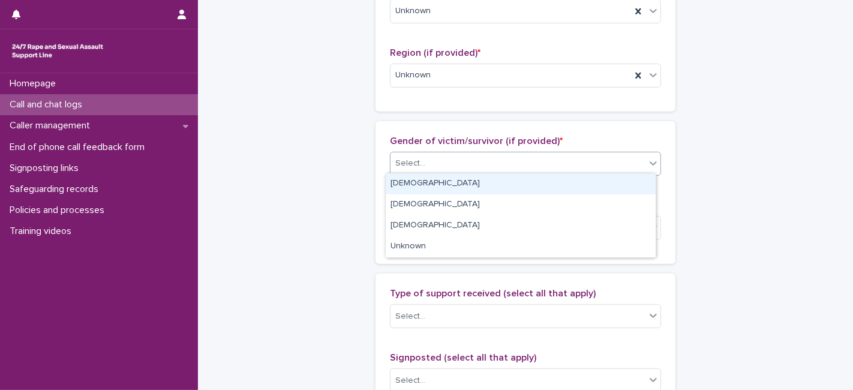
click at [411, 184] on div "[DEMOGRAPHIC_DATA]" at bounding box center [521, 183] width 270 height 21
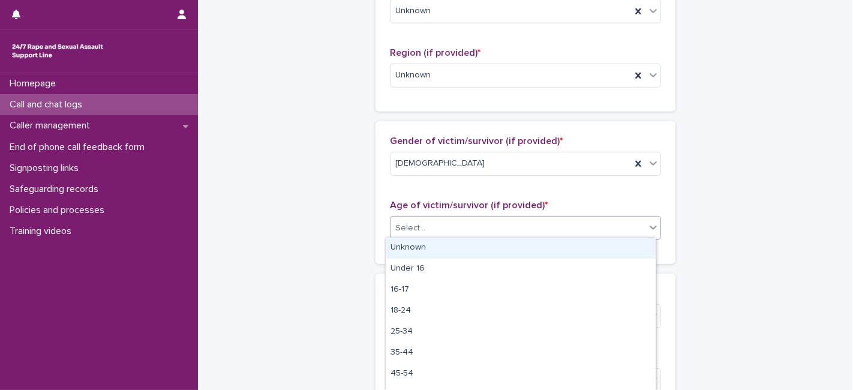
click at [413, 233] on div "Select..." at bounding box center [517, 228] width 255 height 20
click at [413, 248] on div "Unknown" at bounding box center [521, 247] width 270 height 21
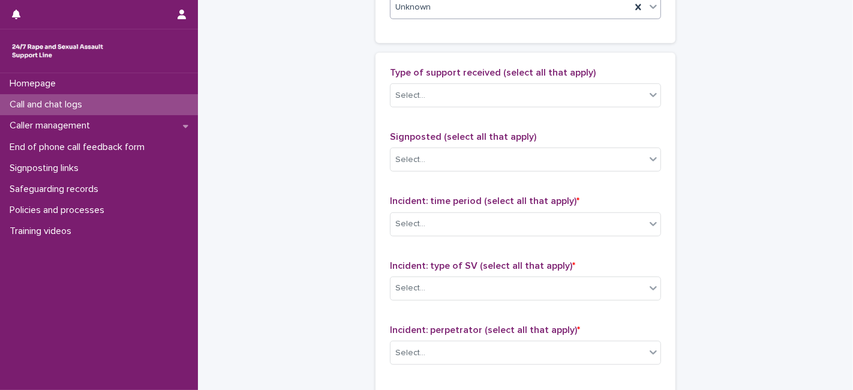
scroll to position [696, 0]
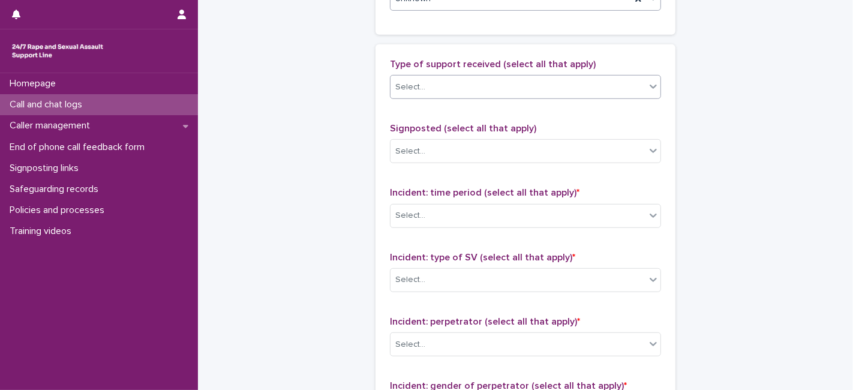
click at [398, 85] on div "Select..." at bounding box center [410, 87] width 30 height 13
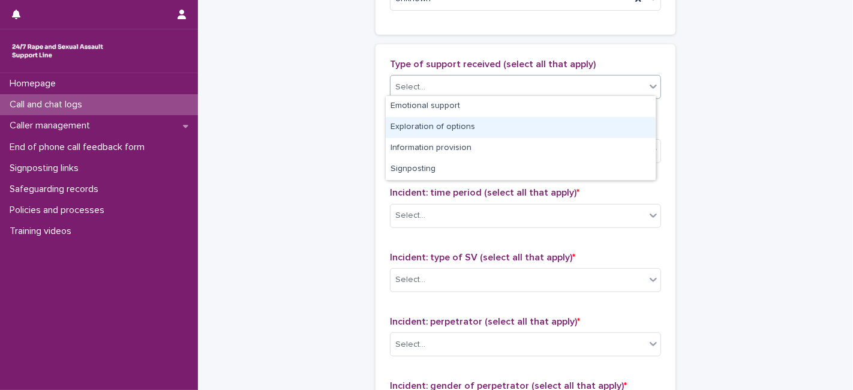
click at [412, 125] on div "Exploration of options" at bounding box center [521, 127] width 270 height 21
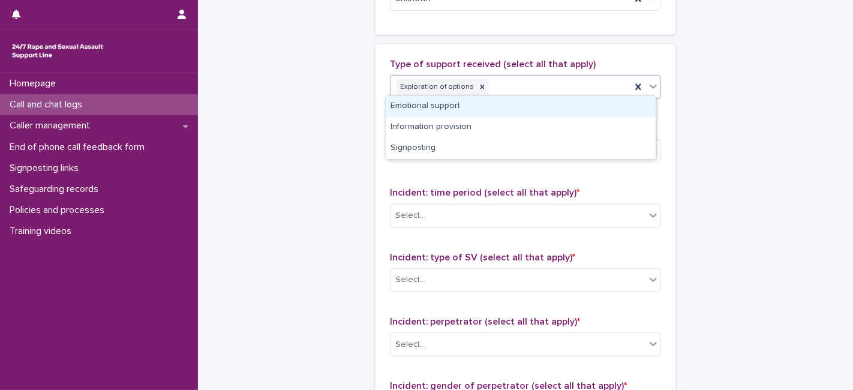
click at [492, 83] on div "Exploration of options" at bounding box center [510, 87] width 240 height 21
click at [447, 109] on div "Emotional support" at bounding box center [521, 106] width 270 height 21
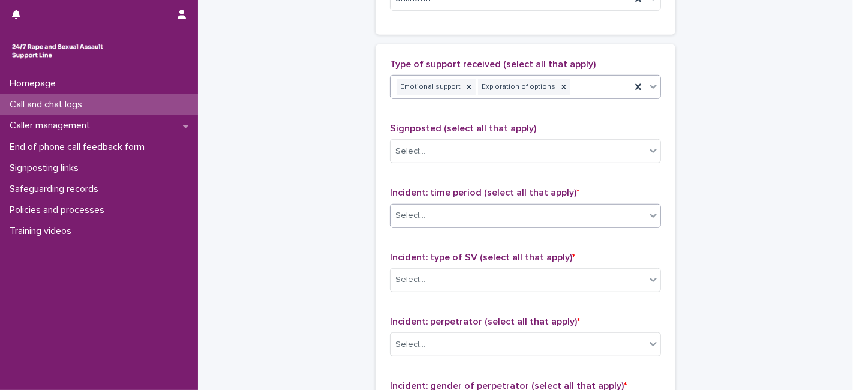
click at [408, 209] on div "Select..." at bounding box center [410, 215] width 30 height 13
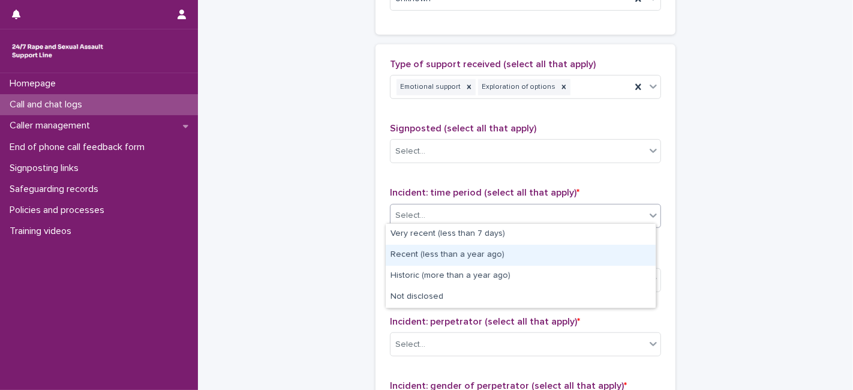
click at [420, 255] on div "Recent (less than a year ago)" at bounding box center [521, 255] width 270 height 21
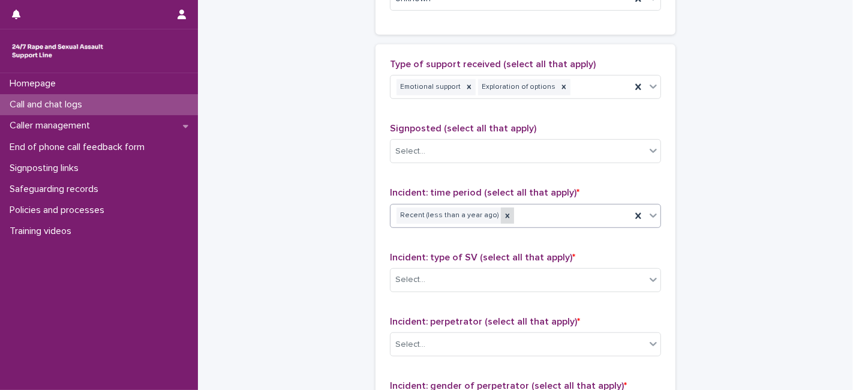
click at [505, 213] on icon at bounding box center [507, 215] width 4 height 4
click at [427, 210] on div "Select..." at bounding box center [517, 216] width 255 height 20
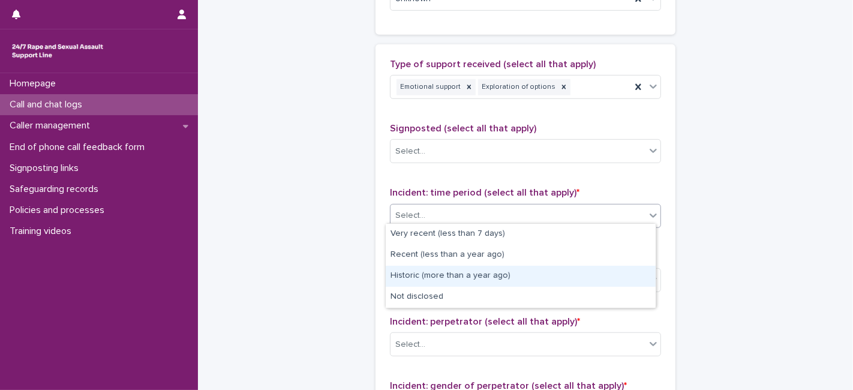
click at [435, 277] on div "Historic (more than a year ago)" at bounding box center [521, 276] width 270 height 21
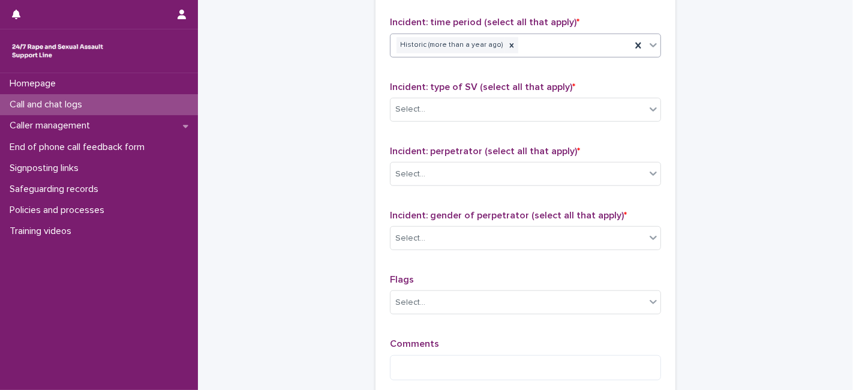
scroll to position [868, 0]
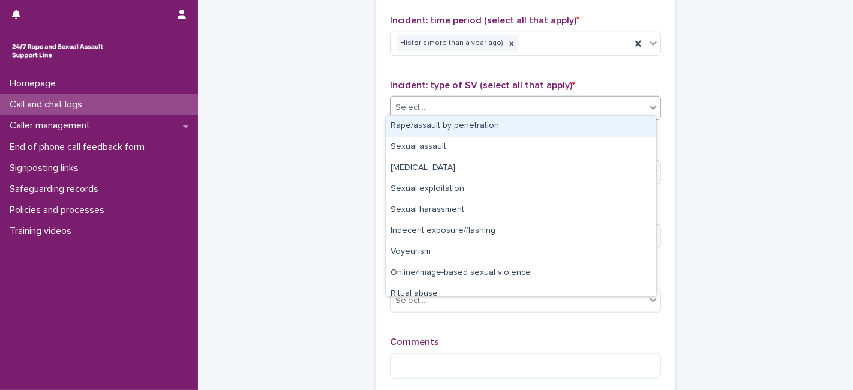
click at [421, 102] on div "Select..." at bounding box center [517, 108] width 255 height 20
click at [424, 121] on div "Rape/assault by penetration" at bounding box center [521, 126] width 270 height 21
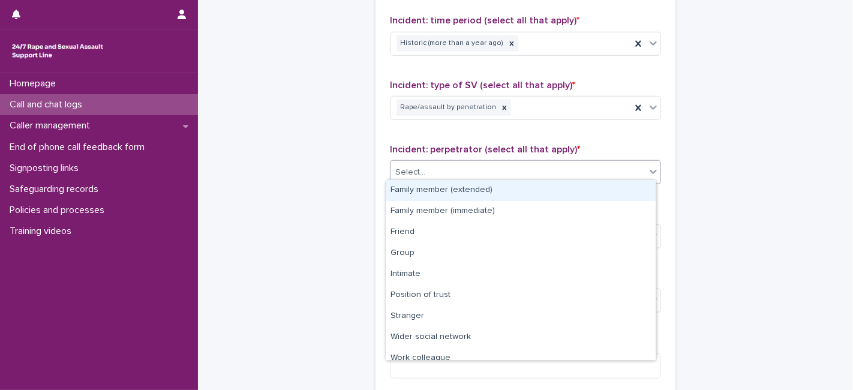
click at [425, 162] on div "Select..." at bounding box center [517, 172] width 255 height 20
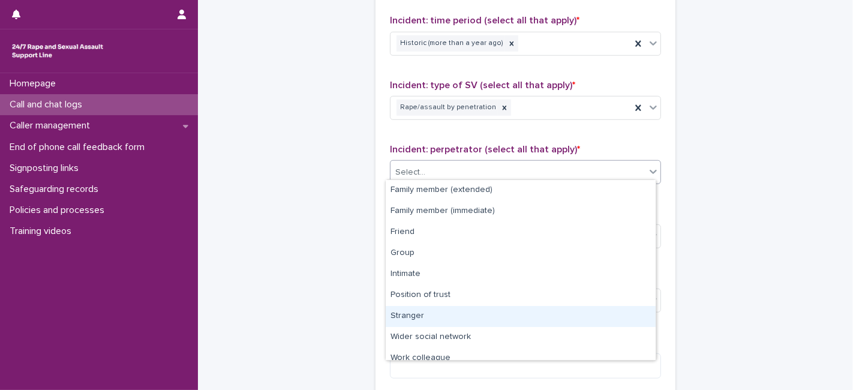
click at [408, 315] on div "Stranger" at bounding box center [521, 316] width 270 height 21
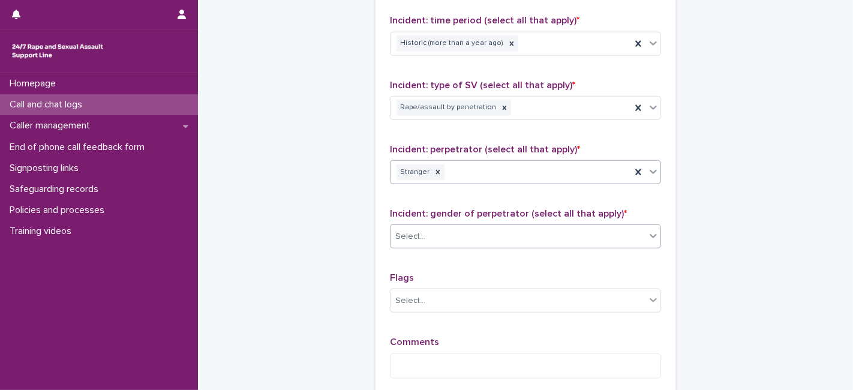
click at [411, 232] on div "Select..." at bounding box center [410, 236] width 30 height 13
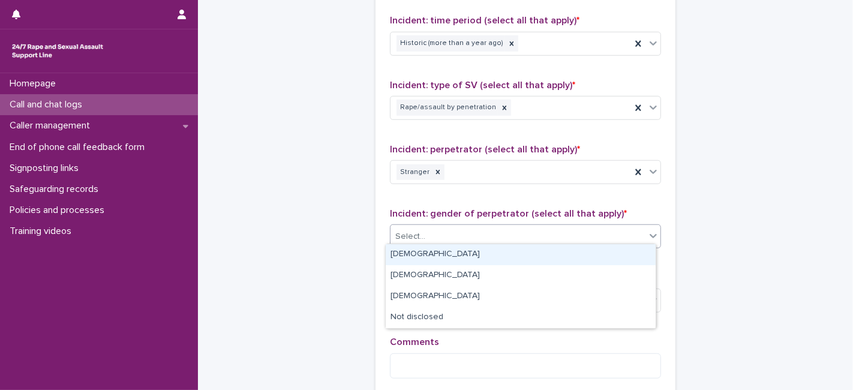
click at [411, 251] on div "[DEMOGRAPHIC_DATA]" at bounding box center [521, 254] width 270 height 21
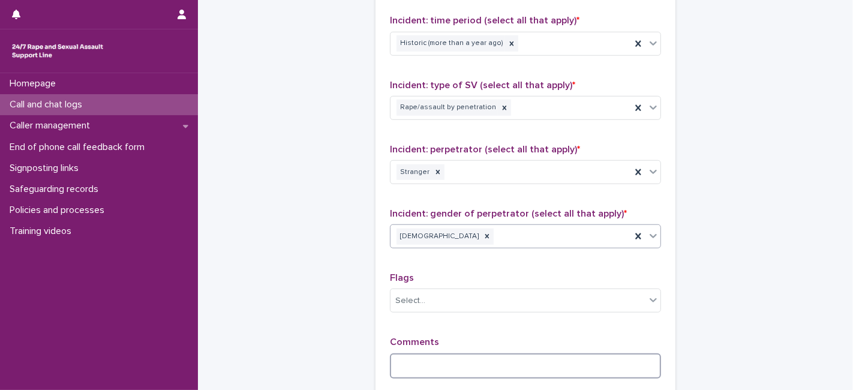
click at [408, 354] on textarea at bounding box center [525, 365] width 271 height 25
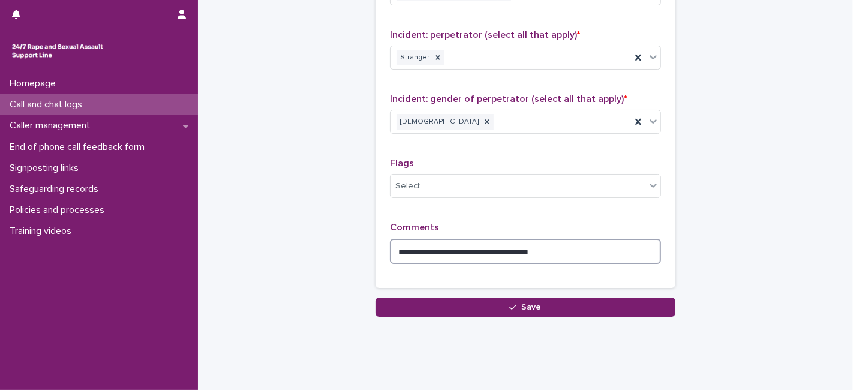
scroll to position [997, 0]
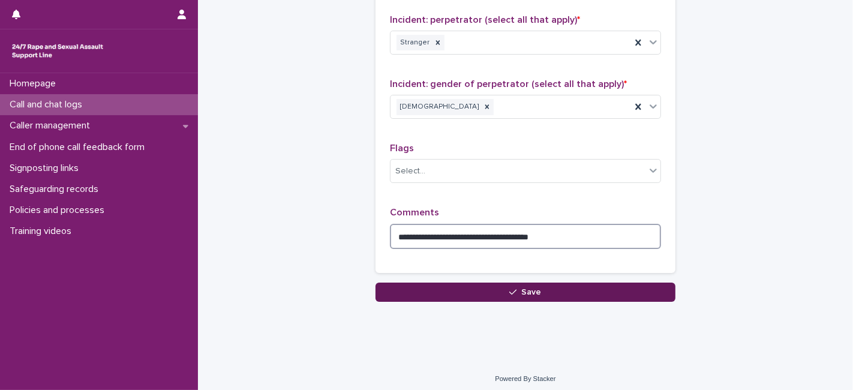
type textarea "**********"
click at [523, 288] on span "Save" at bounding box center [532, 292] width 20 height 8
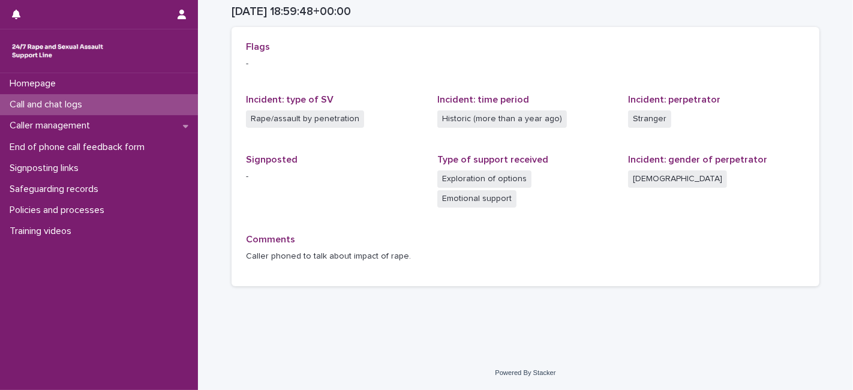
scroll to position [246, 0]
